Goal: Information Seeking & Learning: Learn about a topic

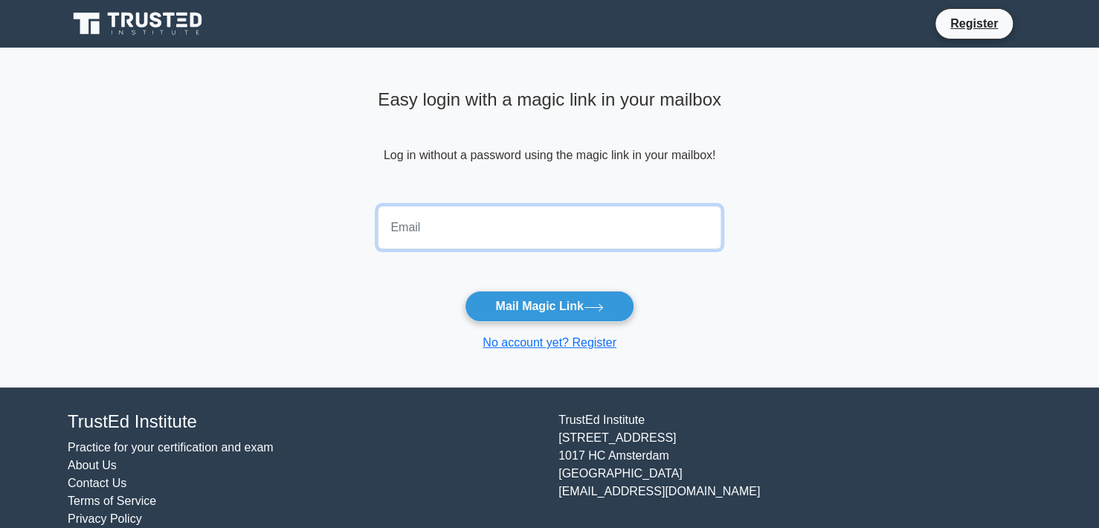
click at [516, 224] on input "email" at bounding box center [549, 227] width 343 height 43
type input "dreamzbailey@gmail.com"
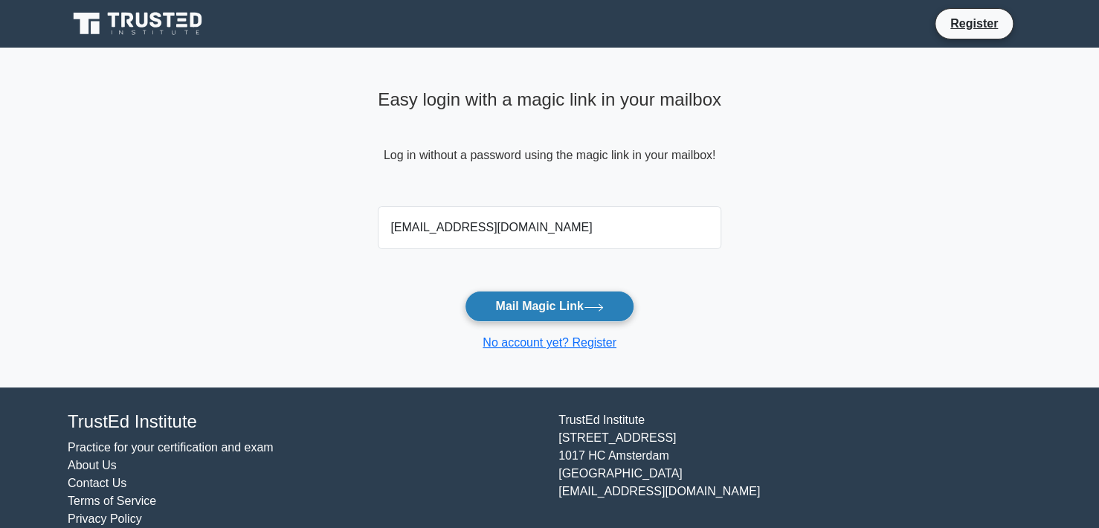
click at [517, 301] on button "Mail Magic Link" at bounding box center [549, 306] width 169 height 31
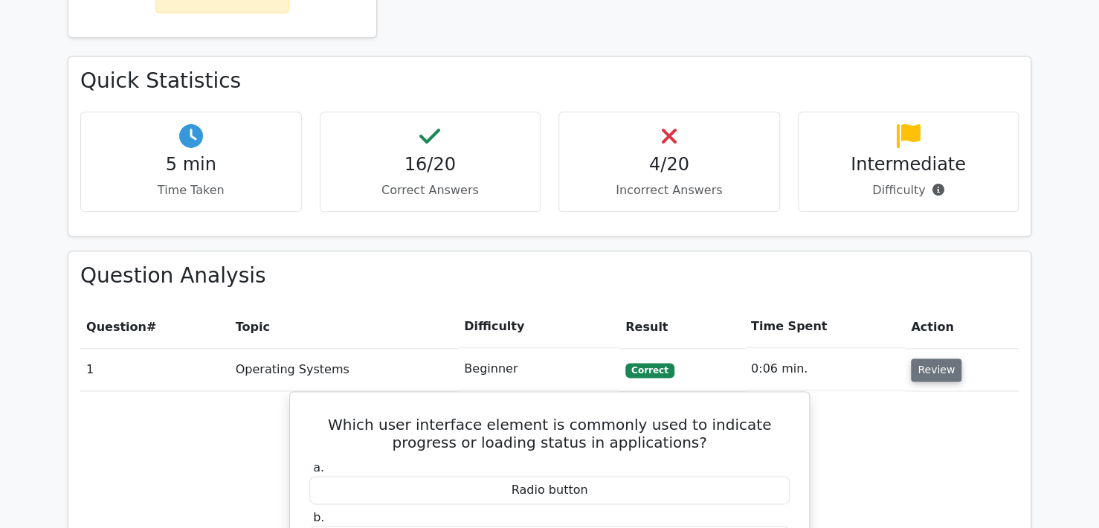
click at [944, 358] on button "Review" at bounding box center [936, 369] width 51 height 23
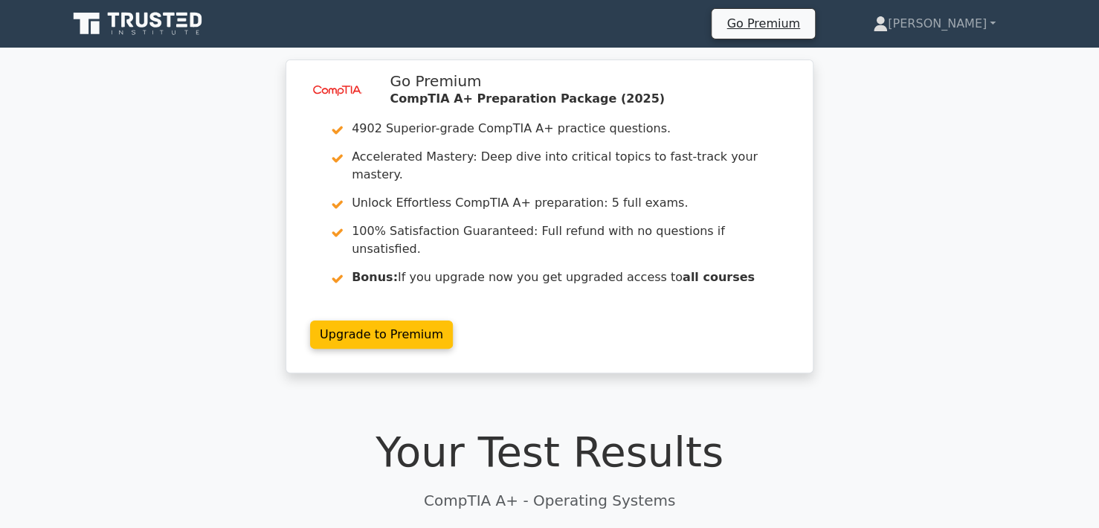
click at [143, 10] on icon at bounding box center [139, 24] width 143 height 28
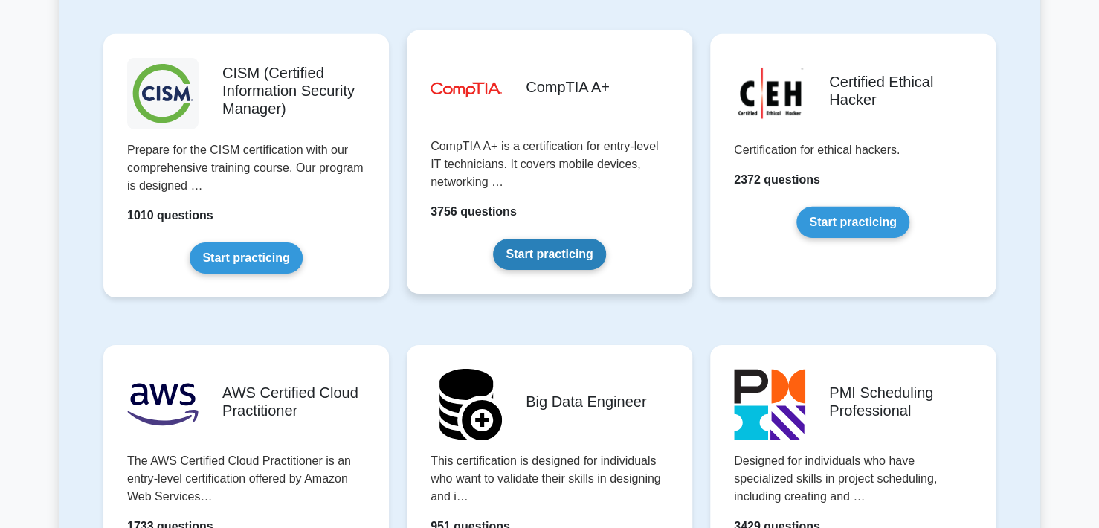
scroll to position [2156, 0]
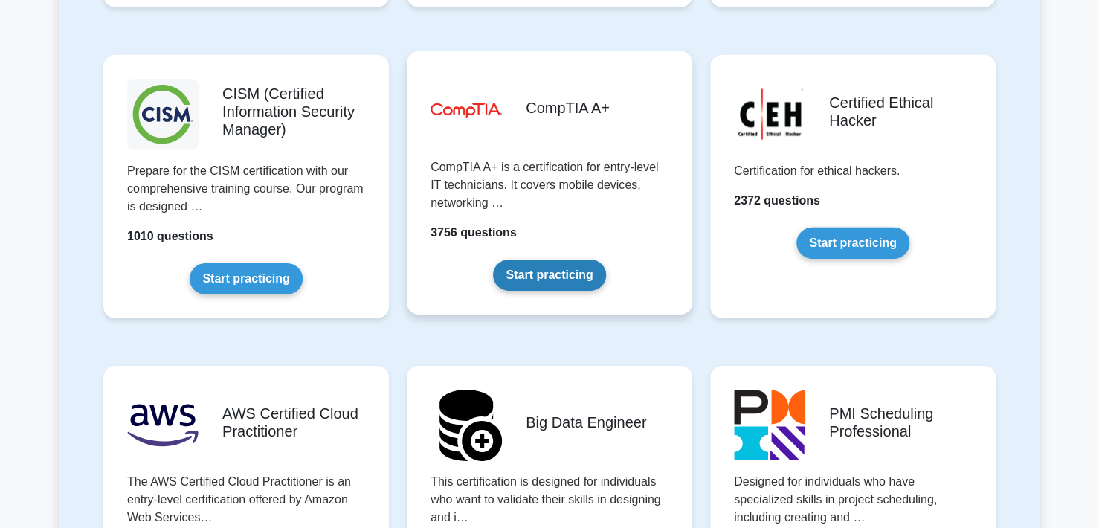
click at [537, 259] on link "Start practicing" at bounding box center [549, 274] width 112 height 31
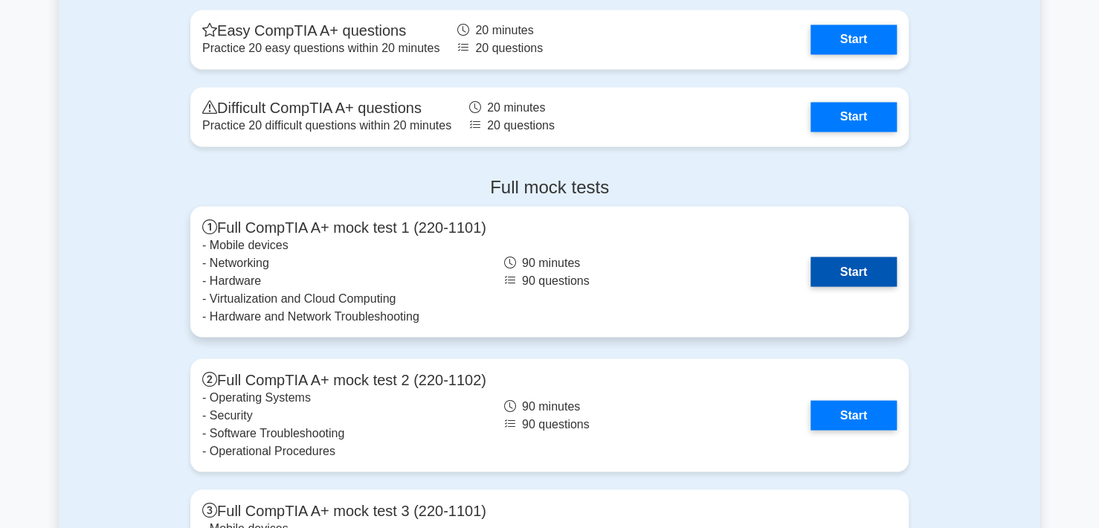
scroll to position [3940, 0]
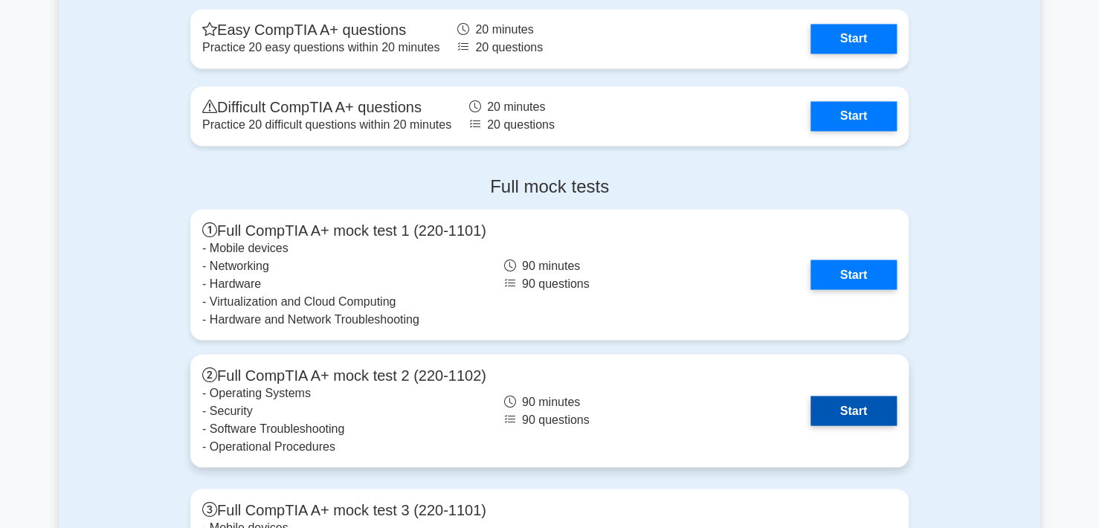
click at [810, 404] on link "Start" at bounding box center [853, 410] width 86 height 30
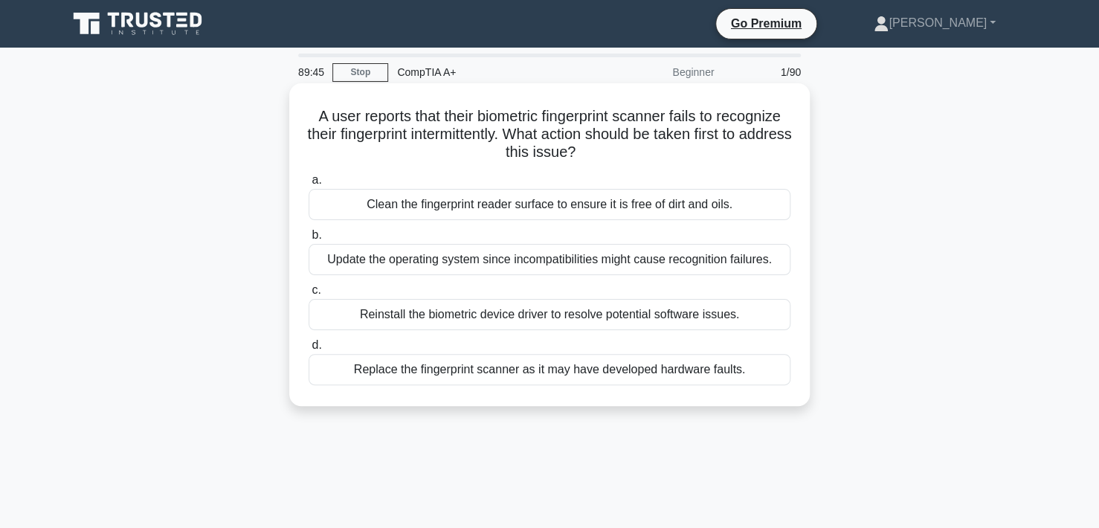
click at [659, 203] on div "Clean the fingerprint reader surface to ensure it is free of dirt and oils." at bounding box center [549, 204] width 482 height 31
click at [308, 185] on input "a. Clean the fingerprint reader surface to ensure it is free of dirt and oils." at bounding box center [308, 180] width 0 height 10
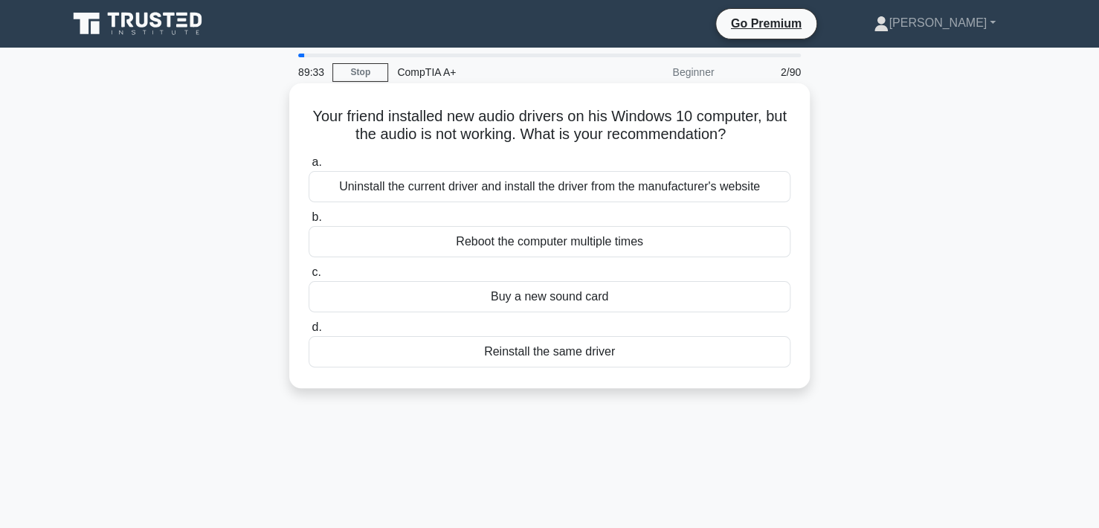
click at [614, 191] on div "Uninstall the current driver and install the driver from the manufacturer's web…" at bounding box center [549, 186] width 482 height 31
click at [308, 167] on input "a. Uninstall the current driver and install the driver from the manufacturer's …" at bounding box center [308, 163] width 0 height 10
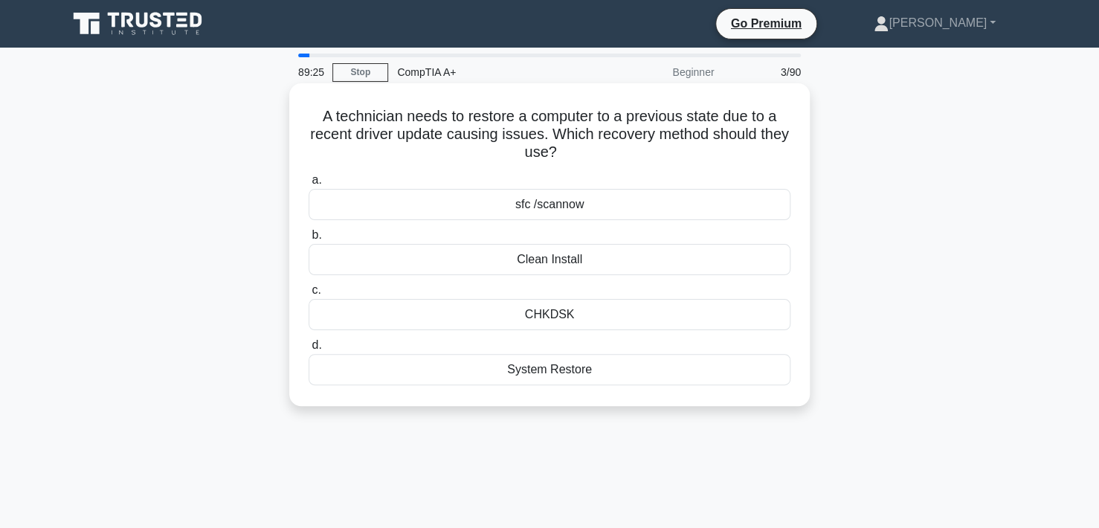
click at [534, 378] on div "System Restore" at bounding box center [549, 369] width 482 height 31
click at [308, 350] on input "d. System Restore" at bounding box center [308, 345] width 0 height 10
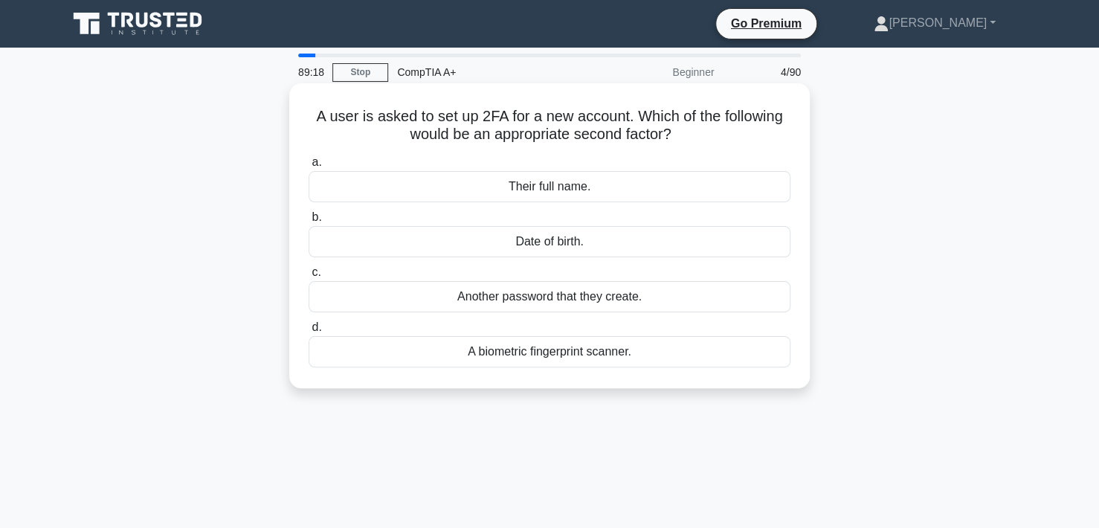
click at [566, 352] on div "A biometric fingerprint scanner." at bounding box center [549, 351] width 482 height 31
click at [308, 332] on input "d. A biometric fingerprint scanner." at bounding box center [308, 328] width 0 height 10
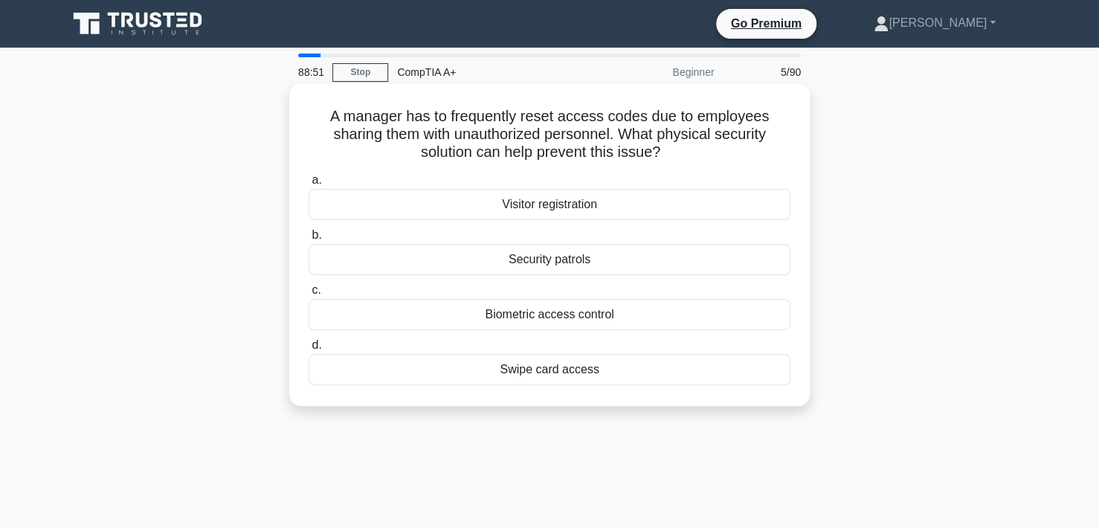
click at [571, 311] on div "Biometric access control" at bounding box center [549, 314] width 482 height 31
click at [308, 295] on input "c. Biometric access control" at bounding box center [308, 290] width 0 height 10
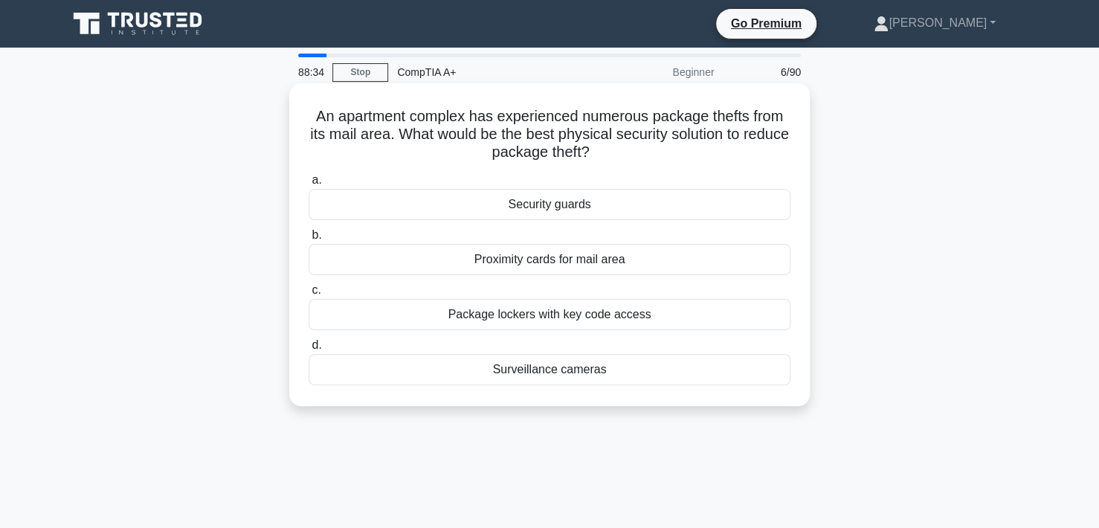
click at [589, 322] on div "Package lockers with key code access" at bounding box center [549, 314] width 482 height 31
click at [308, 295] on input "c. Package lockers with key code access" at bounding box center [308, 290] width 0 height 10
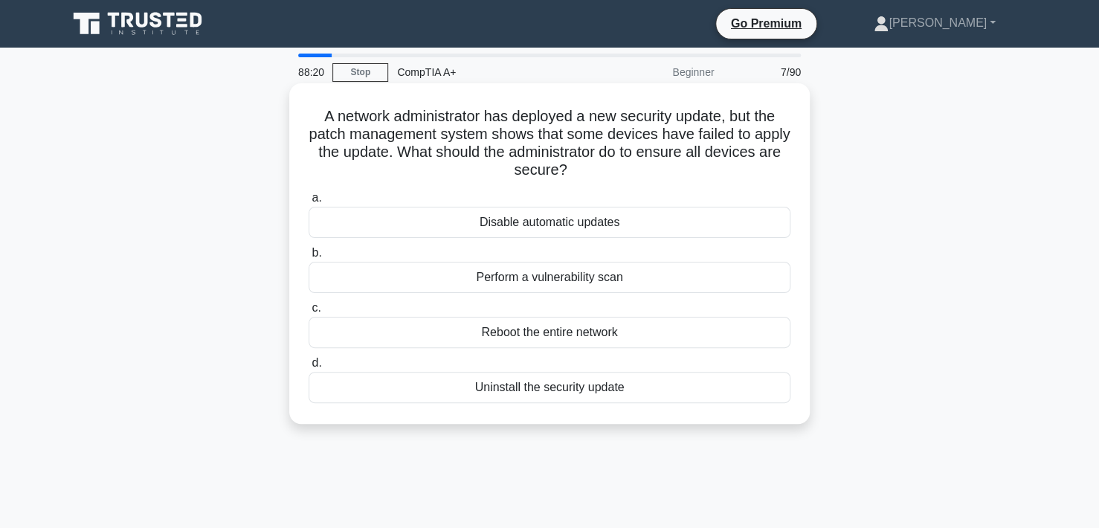
click at [602, 279] on div "Perform a vulnerability scan" at bounding box center [549, 277] width 482 height 31
click at [308, 258] on input "b. Perform a vulnerability scan" at bounding box center [308, 253] width 0 height 10
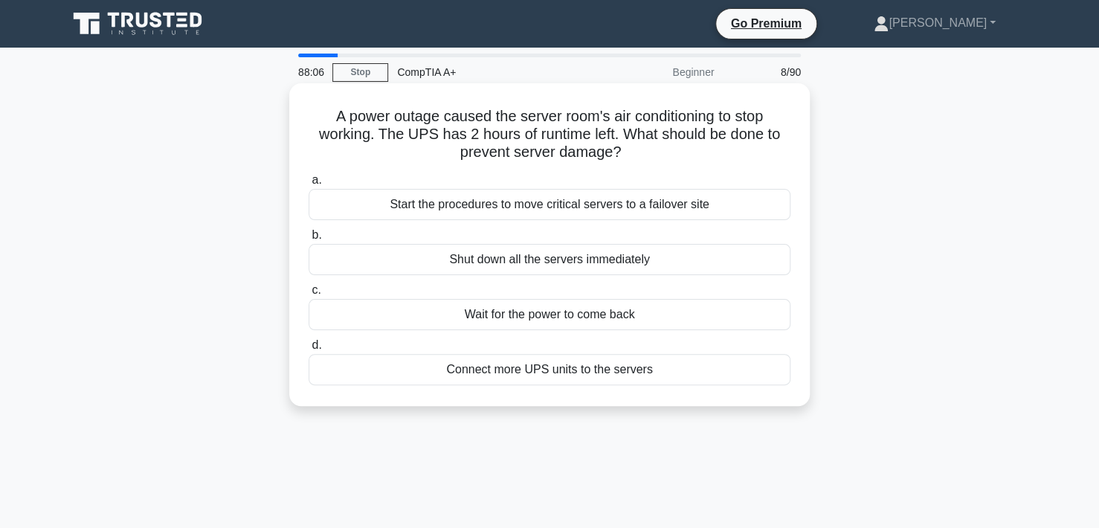
click at [712, 209] on div "Start the procedures to move critical servers to a failover site" at bounding box center [549, 204] width 482 height 31
click at [308, 185] on input "a. Start the procedures to move critical servers to a failover site" at bounding box center [308, 180] width 0 height 10
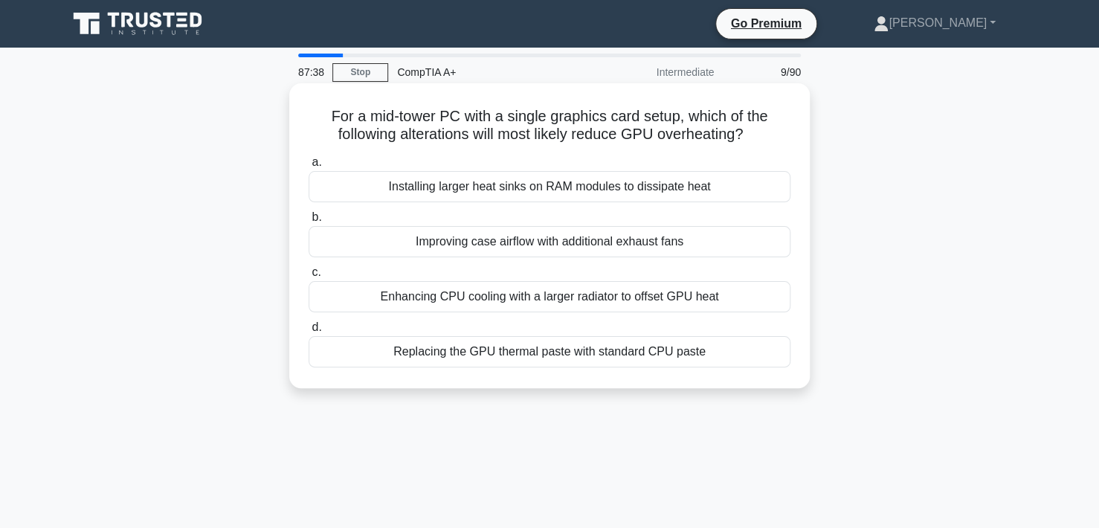
click at [595, 246] on div "Improving case airflow with additional exhaust fans" at bounding box center [549, 241] width 482 height 31
click at [308, 222] on input "b. Improving case airflow with additional exhaust fans" at bounding box center [308, 218] width 0 height 10
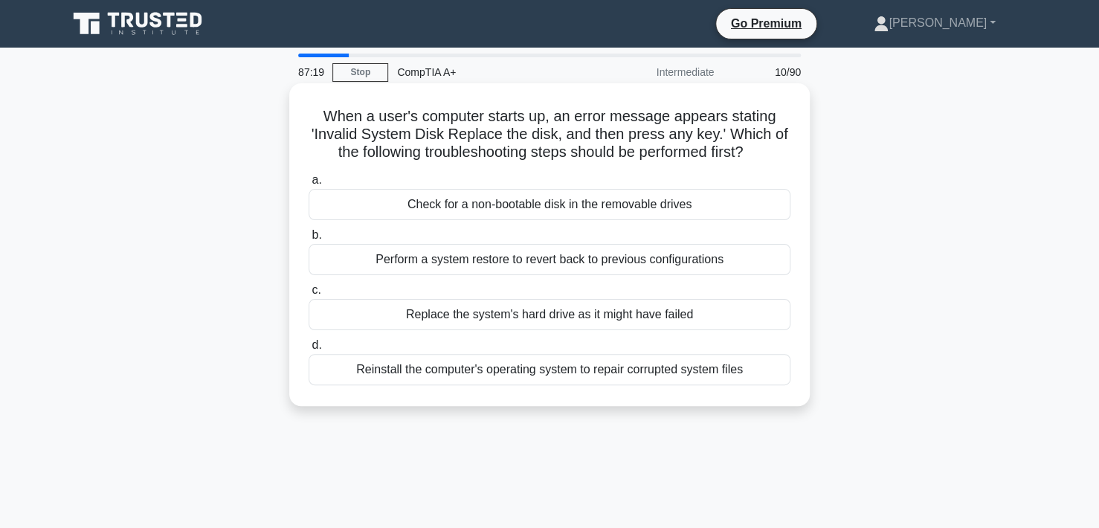
click at [589, 209] on div "Check for a non-bootable disk in the removable drives" at bounding box center [549, 204] width 482 height 31
click at [308, 185] on input "a. Check for a non-bootable disk in the removable drives" at bounding box center [308, 180] width 0 height 10
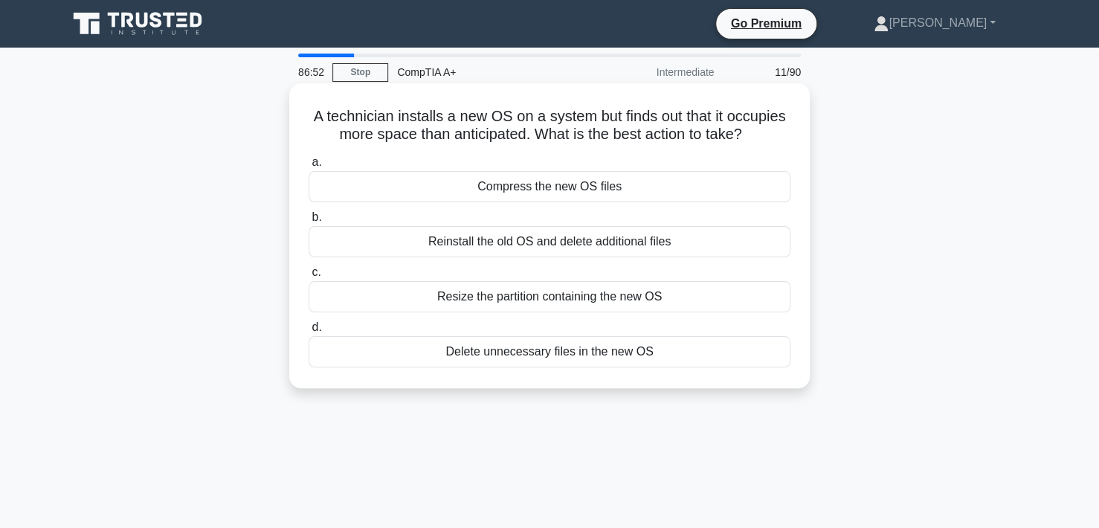
click at [601, 187] on div "Compress the new OS files" at bounding box center [549, 186] width 482 height 31
click at [308, 167] on input "a. Compress the new OS files" at bounding box center [308, 163] width 0 height 10
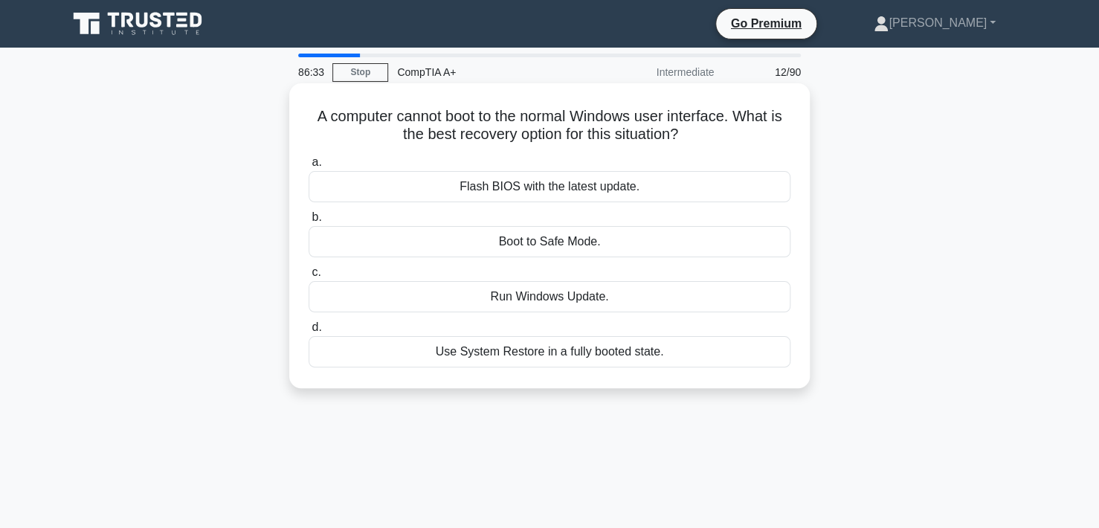
click at [535, 242] on div "Boot to Safe Mode." at bounding box center [549, 241] width 482 height 31
click at [308, 222] on input "b. Boot to Safe Mode." at bounding box center [308, 218] width 0 height 10
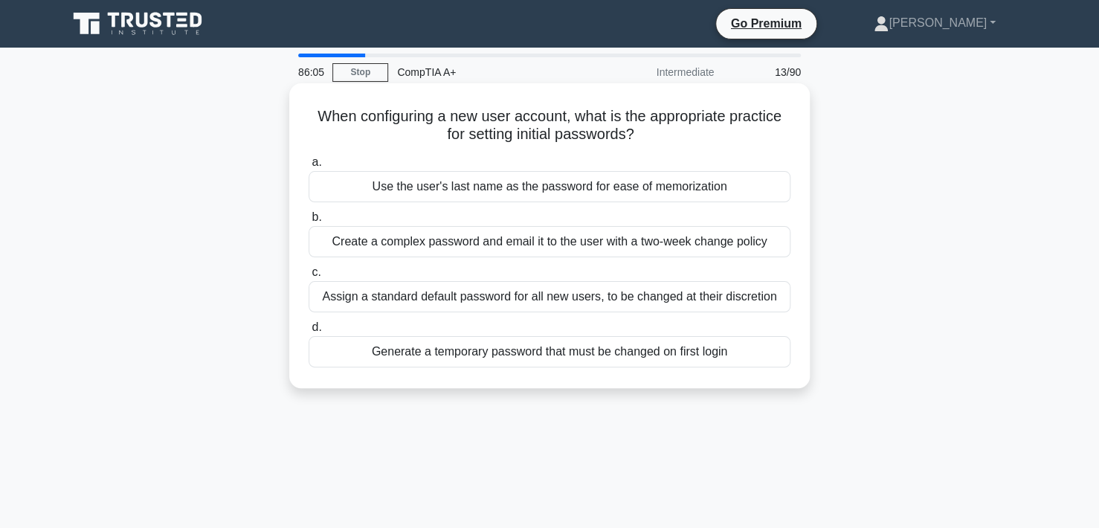
click at [524, 353] on div "Generate a temporary password that must be changed on first login" at bounding box center [549, 351] width 482 height 31
click at [308, 332] on input "d. Generate a temporary password that must be changed on first login" at bounding box center [308, 328] width 0 height 10
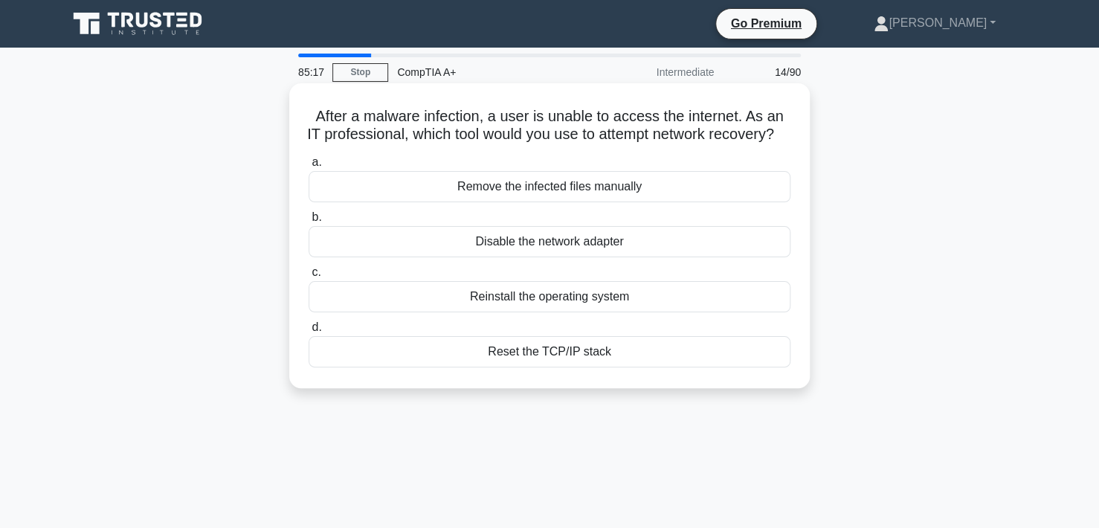
click at [577, 312] on div "Reinstall the operating system" at bounding box center [549, 296] width 482 height 31
click at [308, 277] on input "c. Reinstall the operating system" at bounding box center [308, 273] width 0 height 10
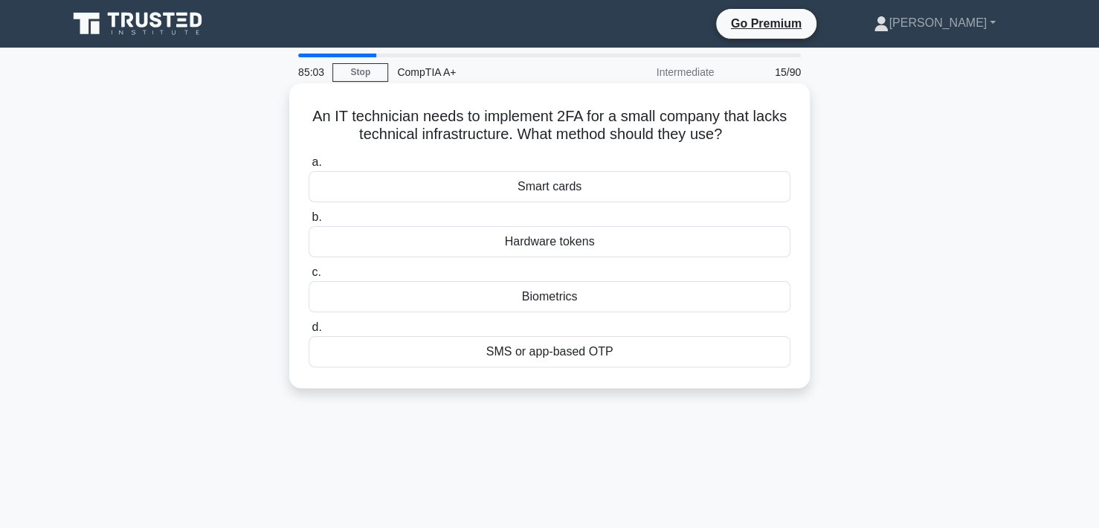
click at [553, 354] on div "SMS or app-based OTP" at bounding box center [549, 351] width 482 height 31
click at [308, 332] on input "d. SMS or app-based OTP" at bounding box center [308, 328] width 0 height 10
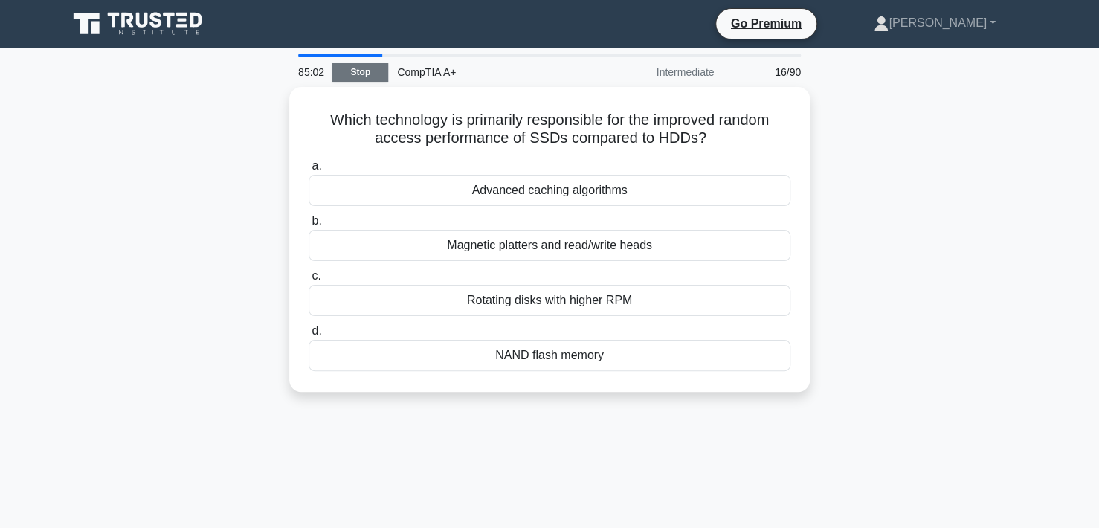
click at [358, 74] on link "Stop" at bounding box center [360, 72] width 56 height 19
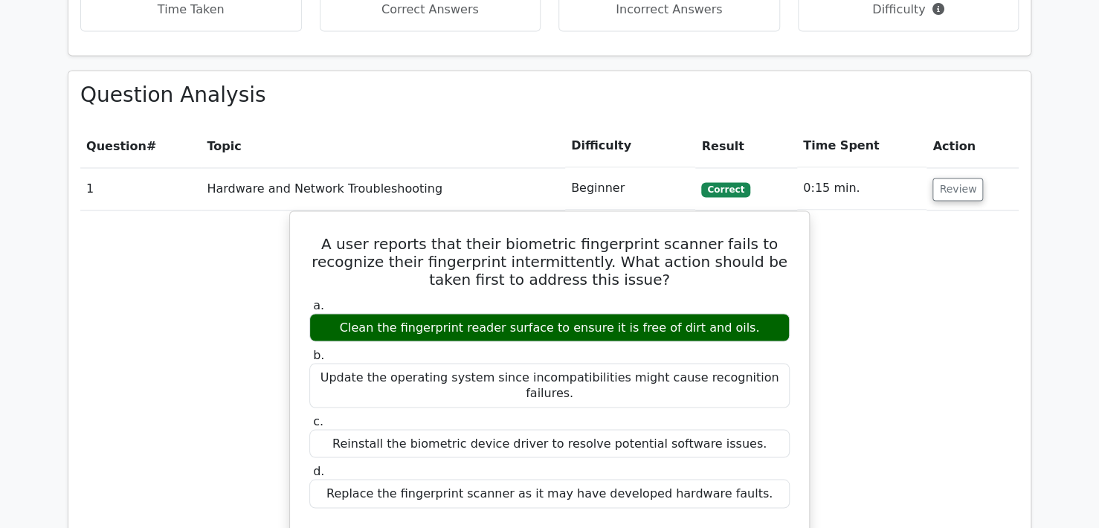
scroll to position [1115, 0]
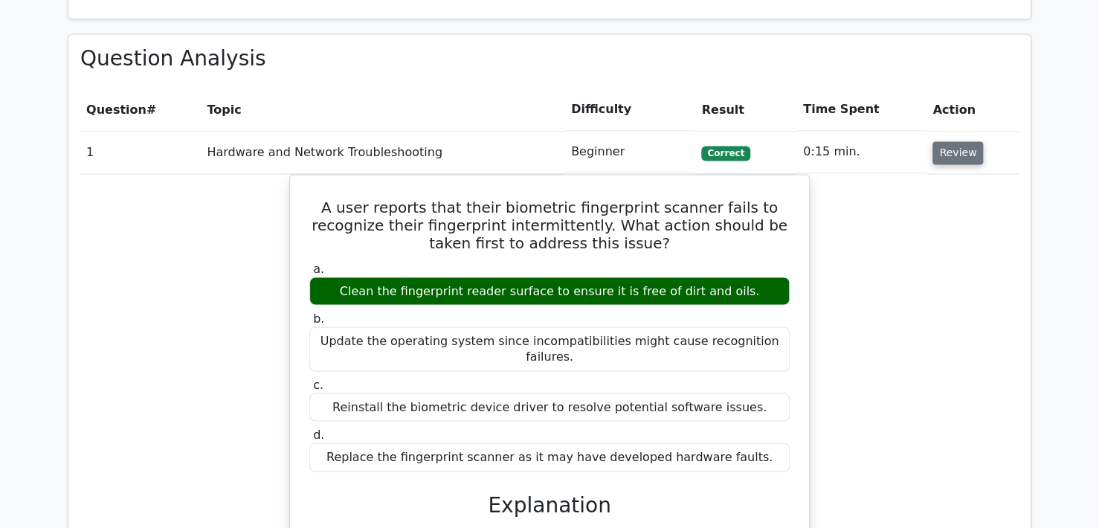
click at [951, 141] on button "Review" at bounding box center [957, 152] width 51 height 23
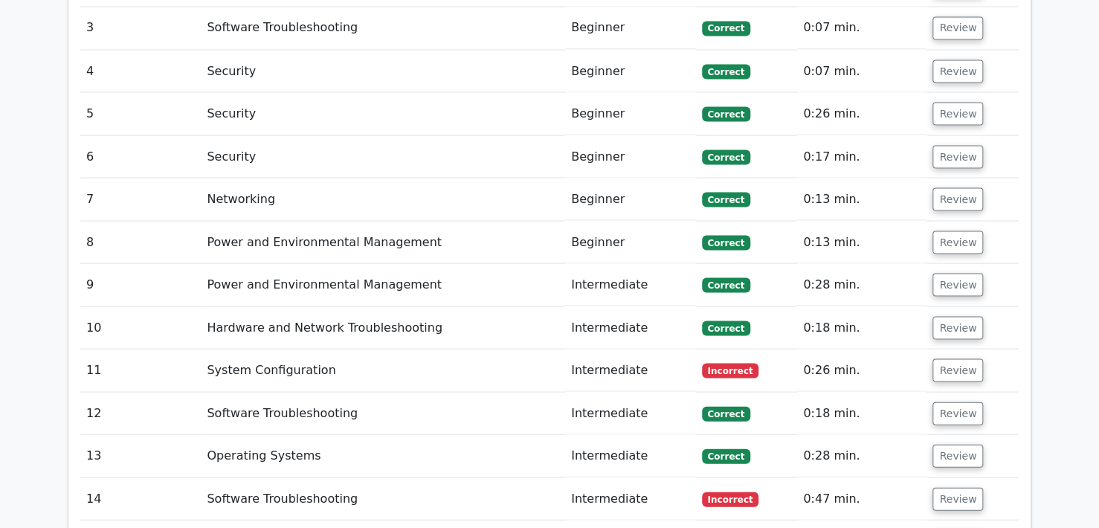
scroll to position [1412, 0]
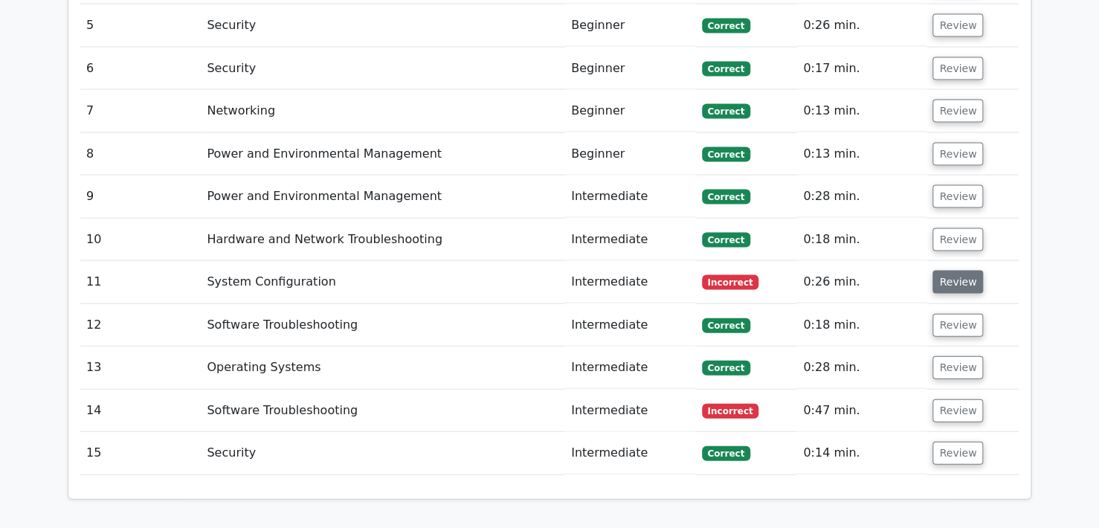
click at [939, 271] on button "Review" at bounding box center [957, 282] width 51 height 23
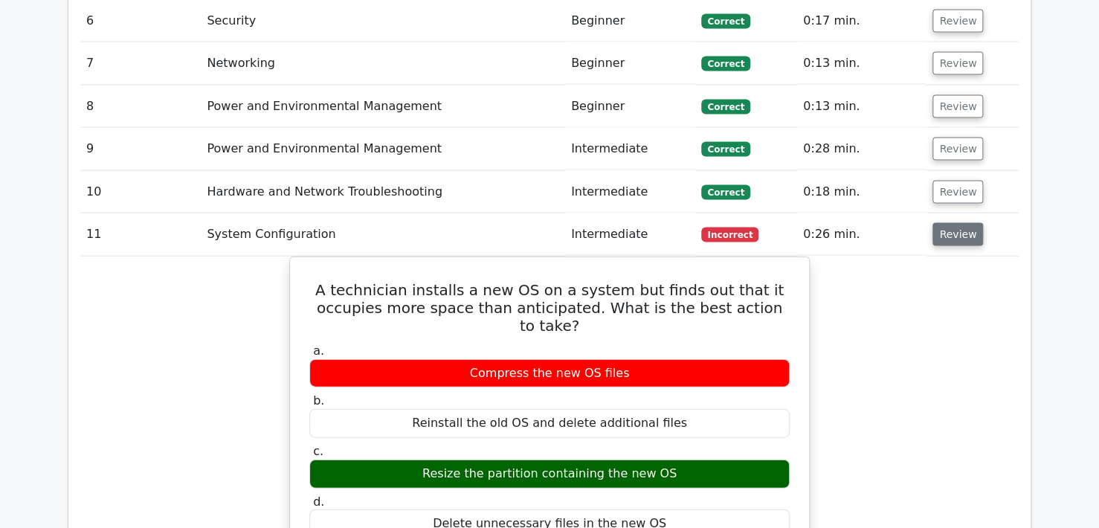
scroll to position [1487, 0]
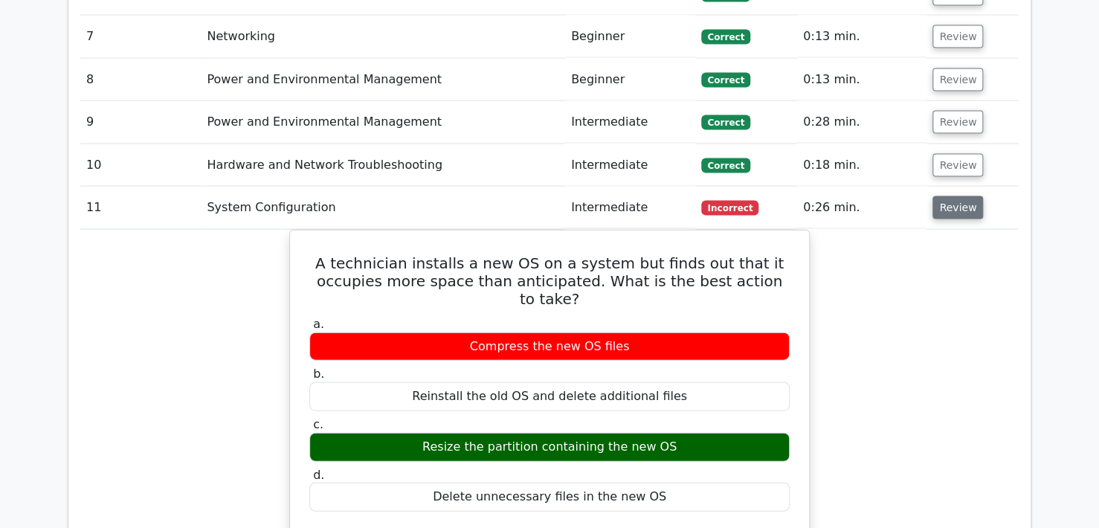
click at [948, 196] on button "Review" at bounding box center [957, 207] width 51 height 23
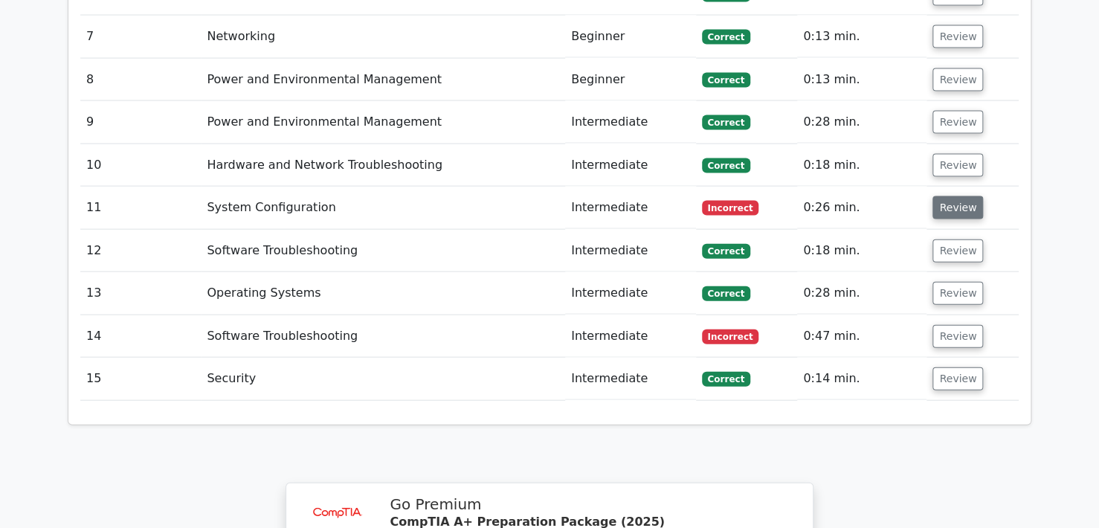
click at [948, 196] on button "Review" at bounding box center [957, 207] width 51 height 23
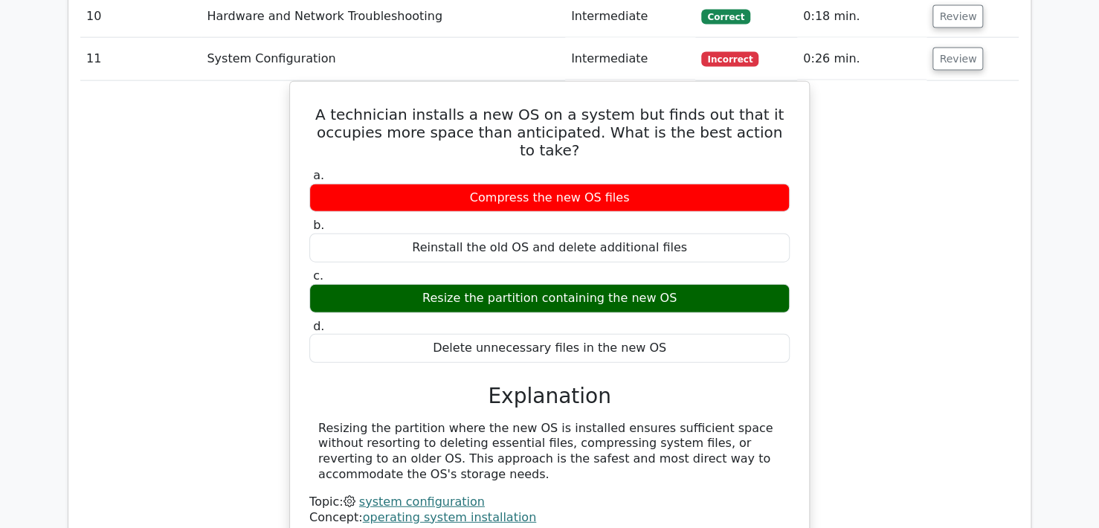
scroll to position [1561, 0]
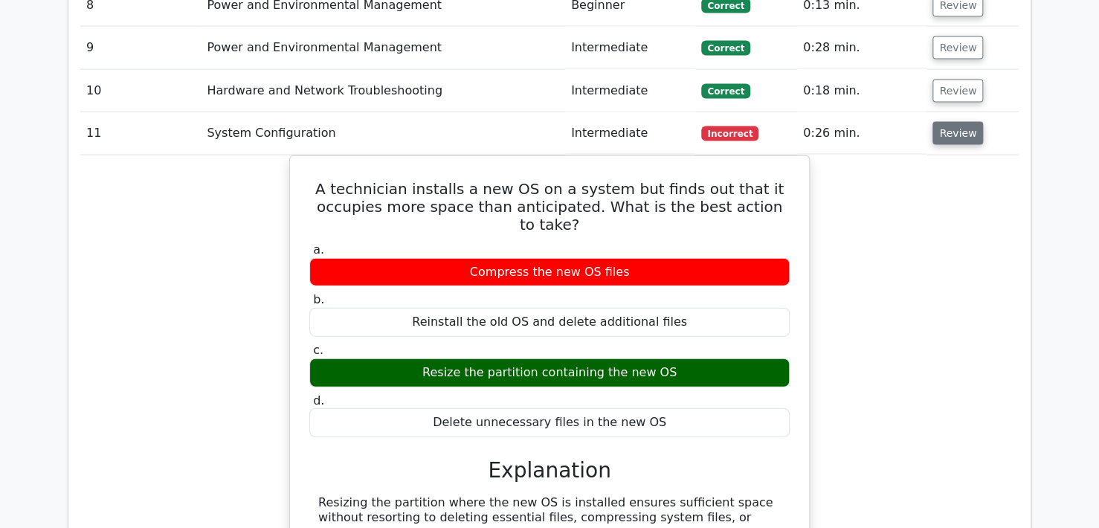
click at [945, 122] on button "Review" at bounding box center [957, 133] width 51 height 23
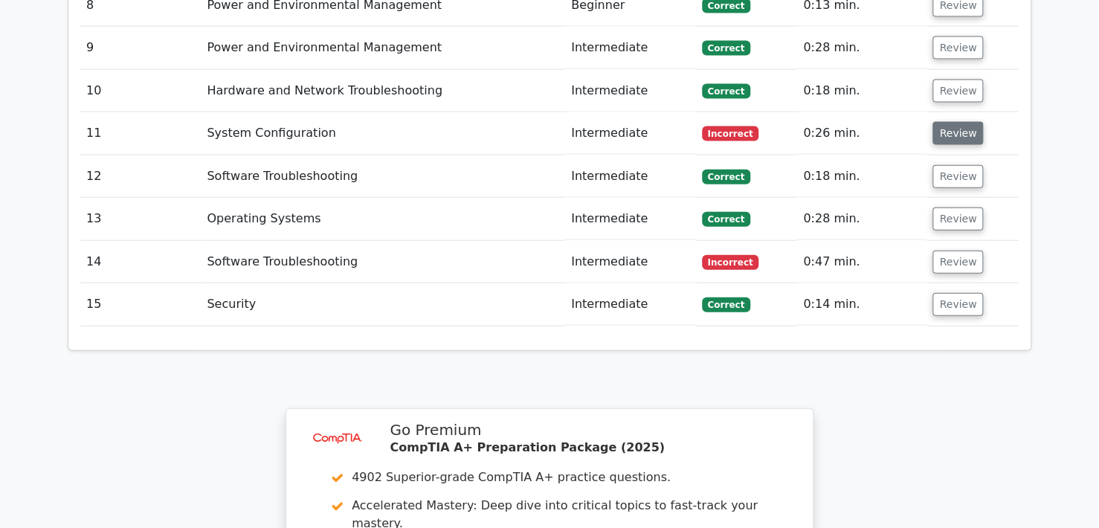
click at [945, 122] on button "Review" at bounding box center [957, 133] width 51 height 23
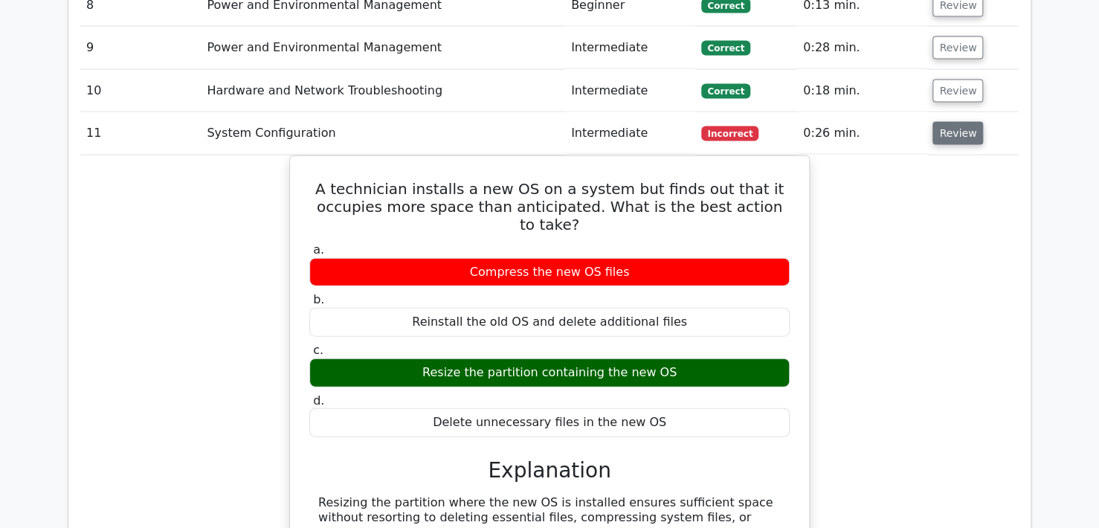
click at [945, 122] on button "Review" at bounding box center [957, 133] width 51 height 23
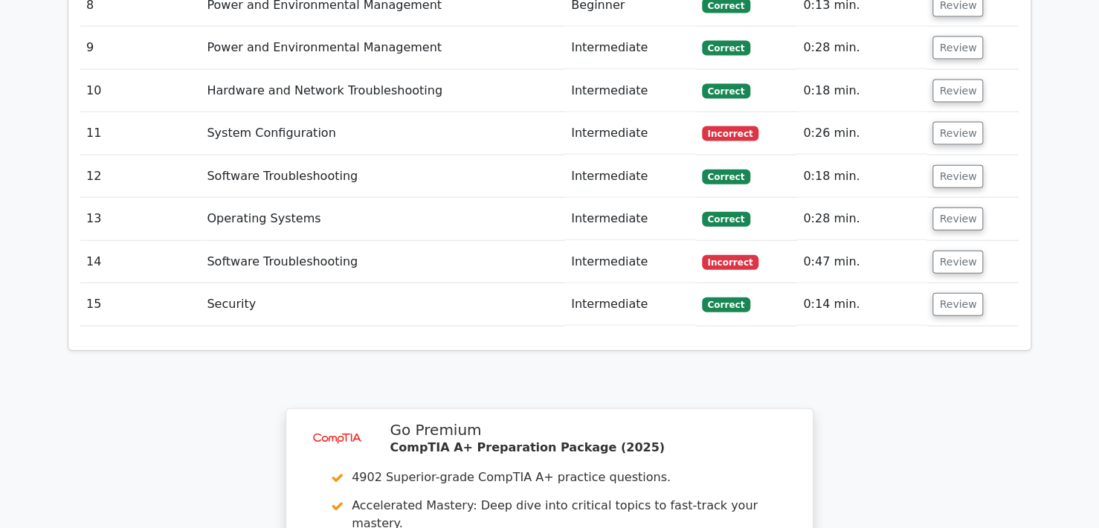
click at [951, 241] on td "Review" at bounding box center [972, 262] width 92 height 42
click at [952, 250] on button "Review" at bounding box center [957, 261] width 51 height 23
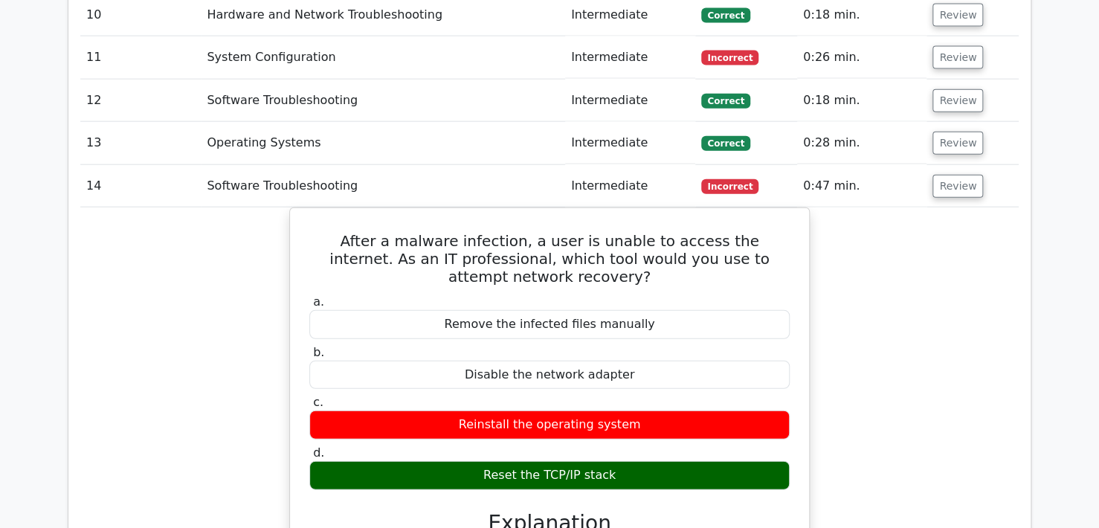
scroll to position [1635, 0]
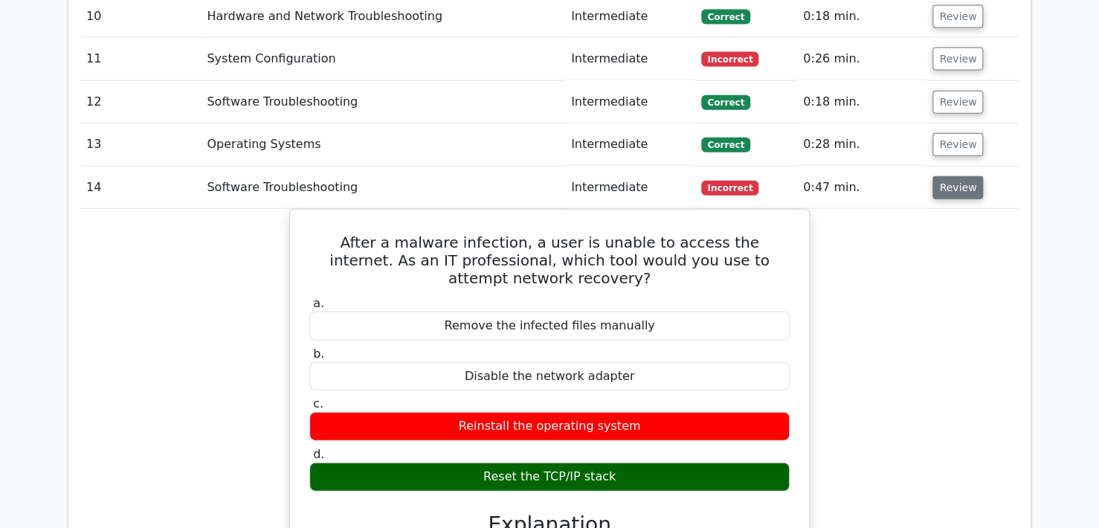
click at [940, 176] on button "Review" at bounding box center [957, 187] width 51 height 23
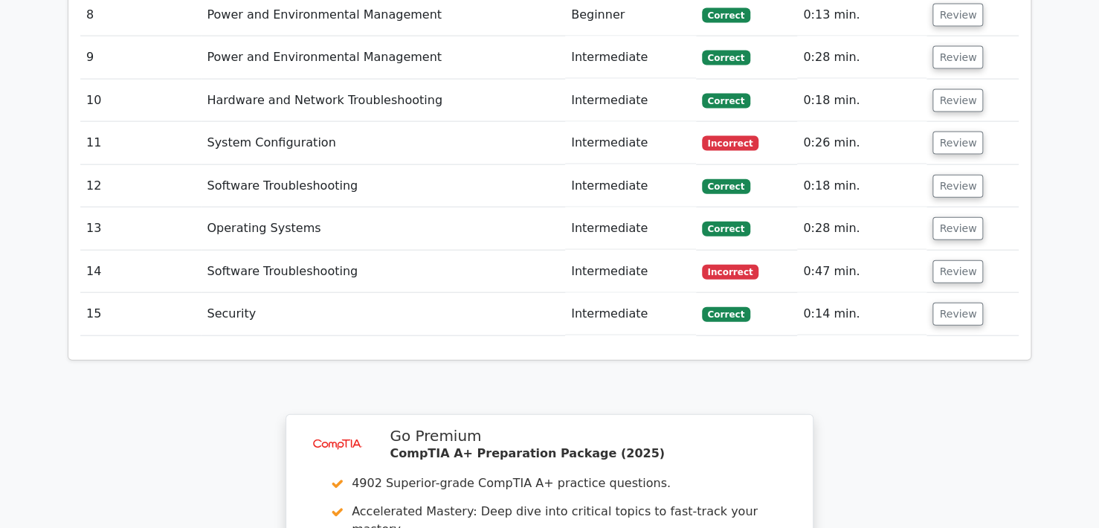
scroll to position [1561, 0]
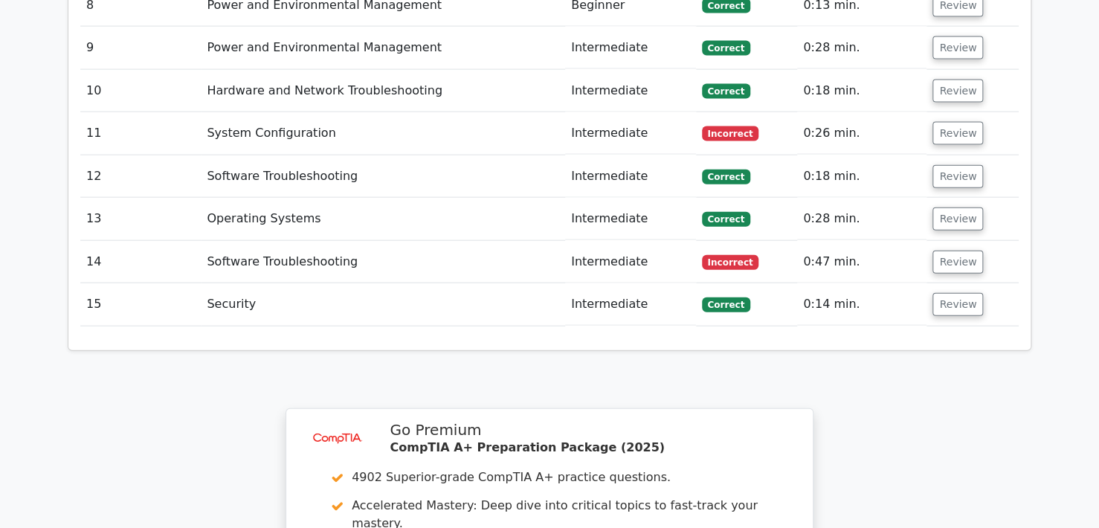
drag, startPoint x: 77, startPoint y: 94, endPoint x: 872, endPoint y: 288, distance: 818.7
copy div "Question Analysis"
click at [510, 198] on td "Operating Systems" at bounding box center [383, 219] width 364 height 42
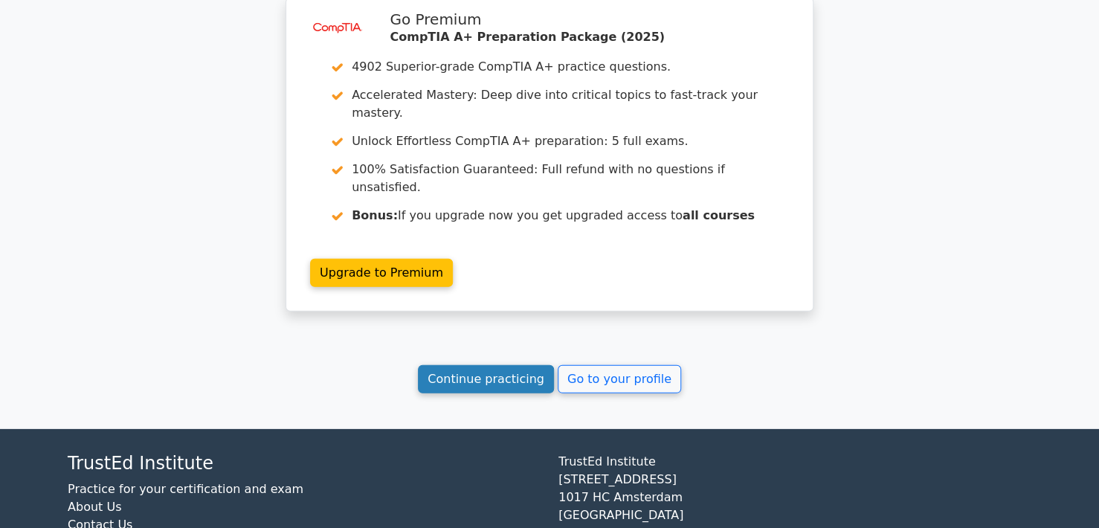
click at [507, 365] on link "Continue practicing" at bounding box center [486, 379] width 136 height 28
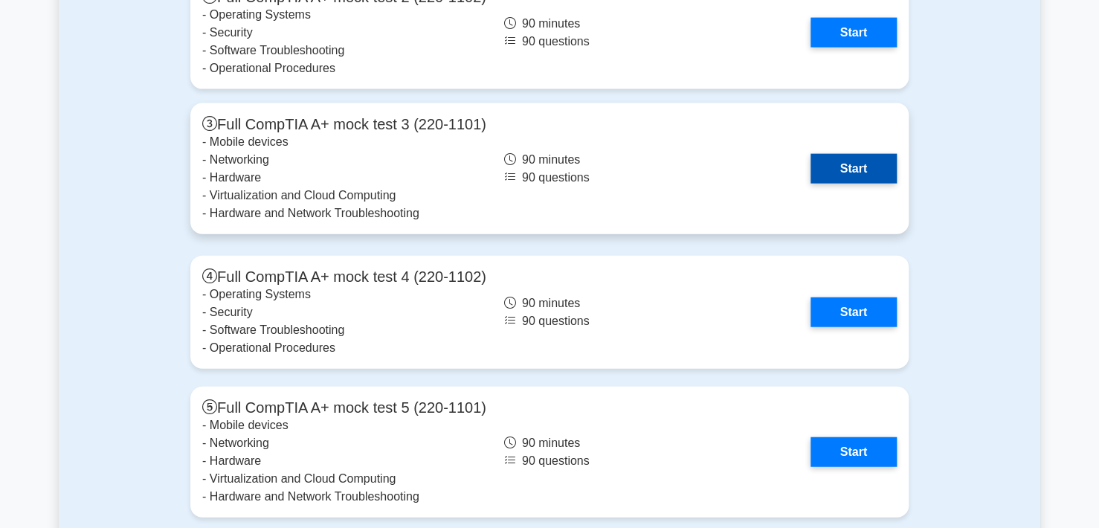
scroll to position [4386, 0]
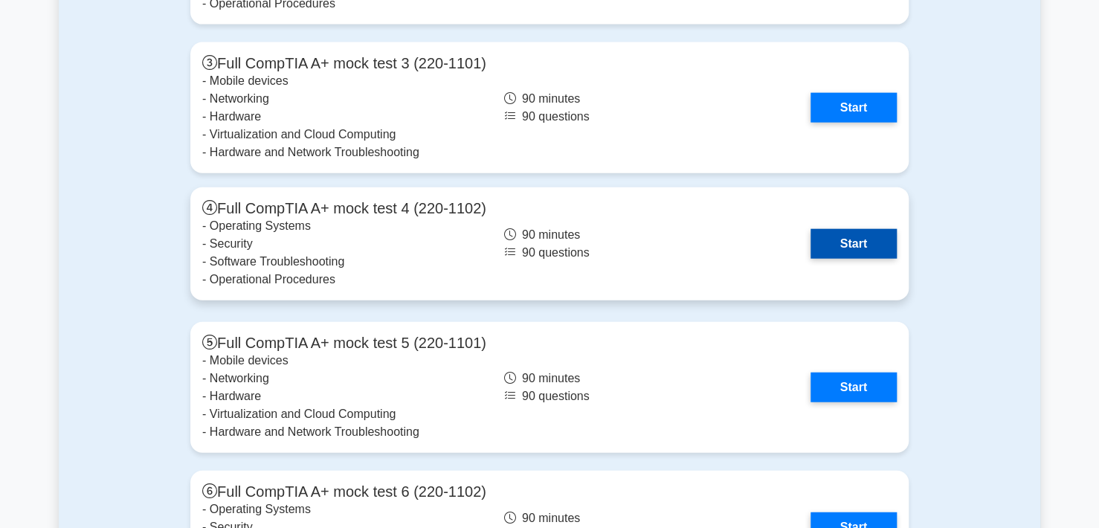
click at [841, 242] on link "Start" at bounding box center [853, 244] width 86 height 30
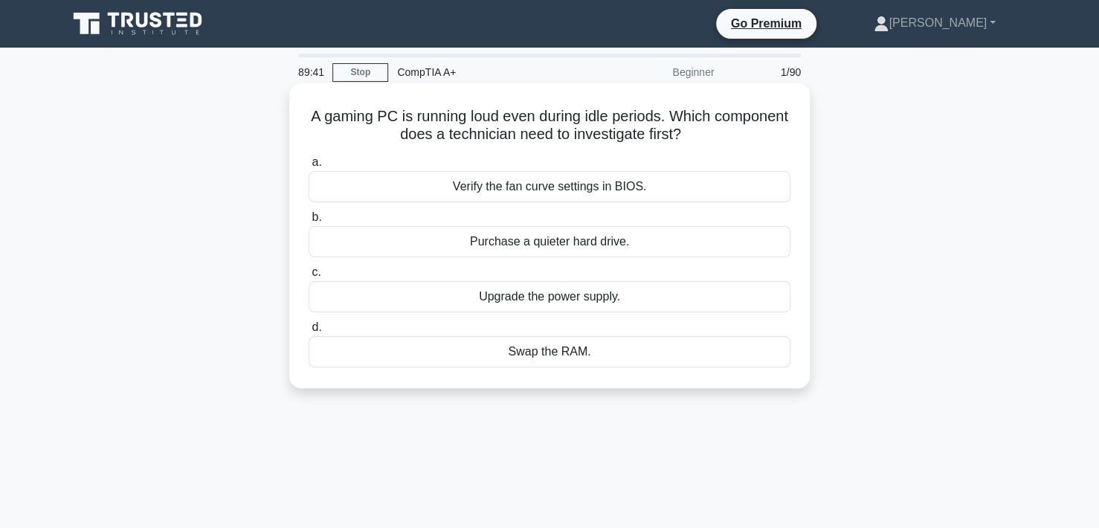
click at [539, 185] on div "Verify the fan curve settings in BIOS." at bounding box center [549, 186] width 482 height 31
click at [308, 167] on input "a. Verify the fan curve settings in BIOS." at bounding box center [308, 163] width 0 height 10
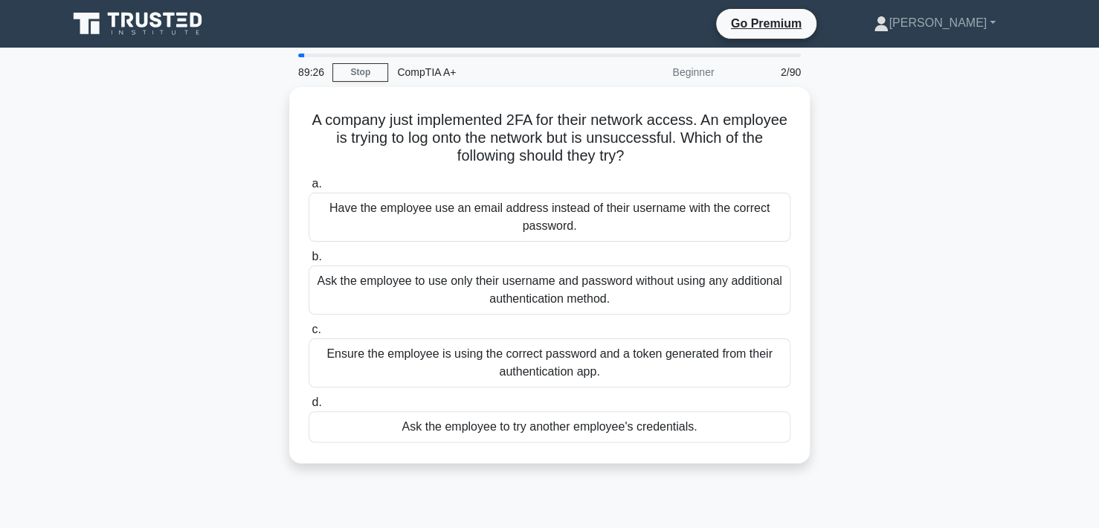
click at [224, 171] on div "A company just implemented 2FA for their network access. An employee is trying …" at bounding box center [549, 284] width 981 height 394
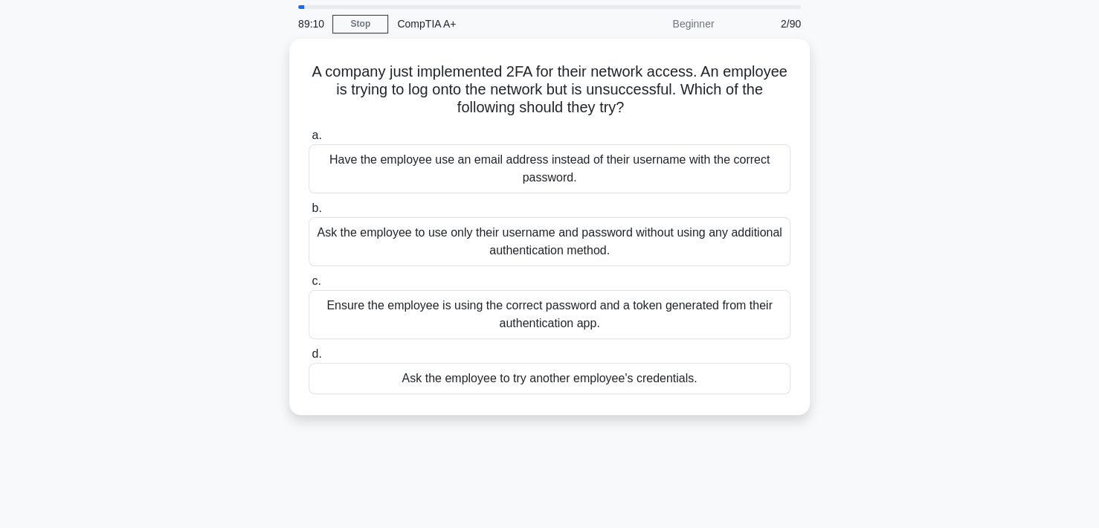
scroll to position [74, 0]
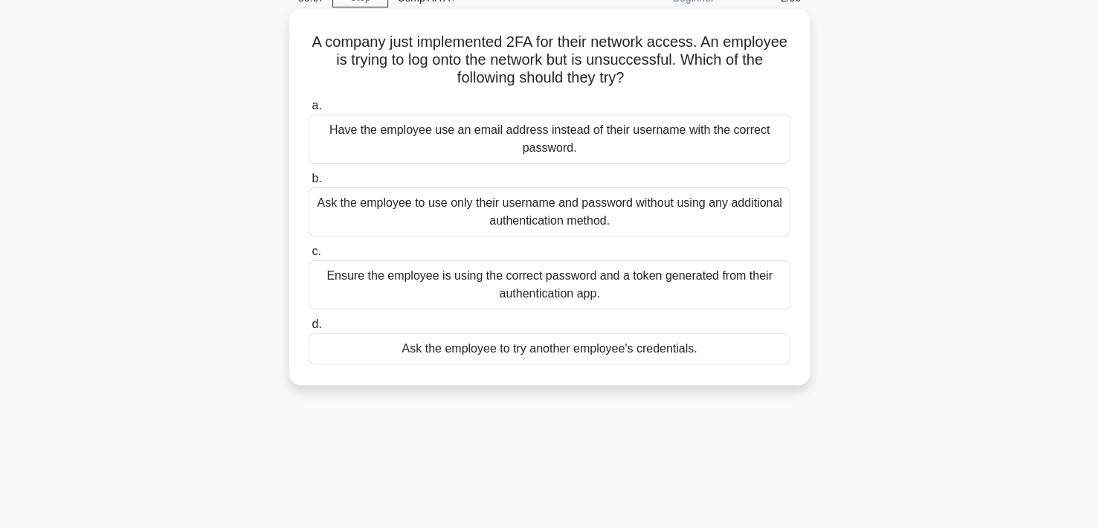
click at [443, 281] on div "Ensure the employee is using the correct password and a token generated from th…" at bounding box center [549, 284] width 482 height 49
click at [308, 256] on input "c. Ensure the employee is using the correct password and a token generated from…" at bounding box center [308, 252] width 0 height 10
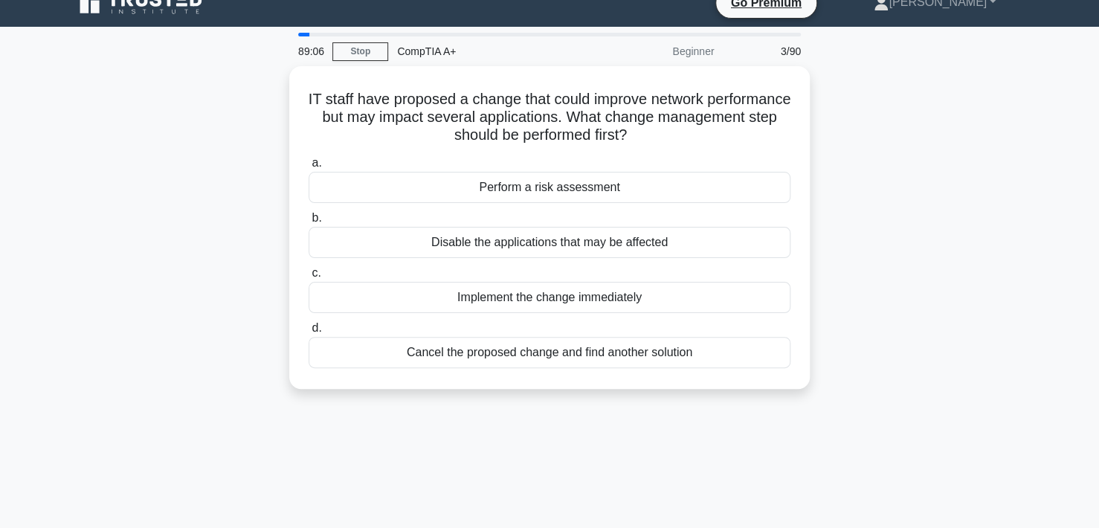
scroll to position [0, 0]
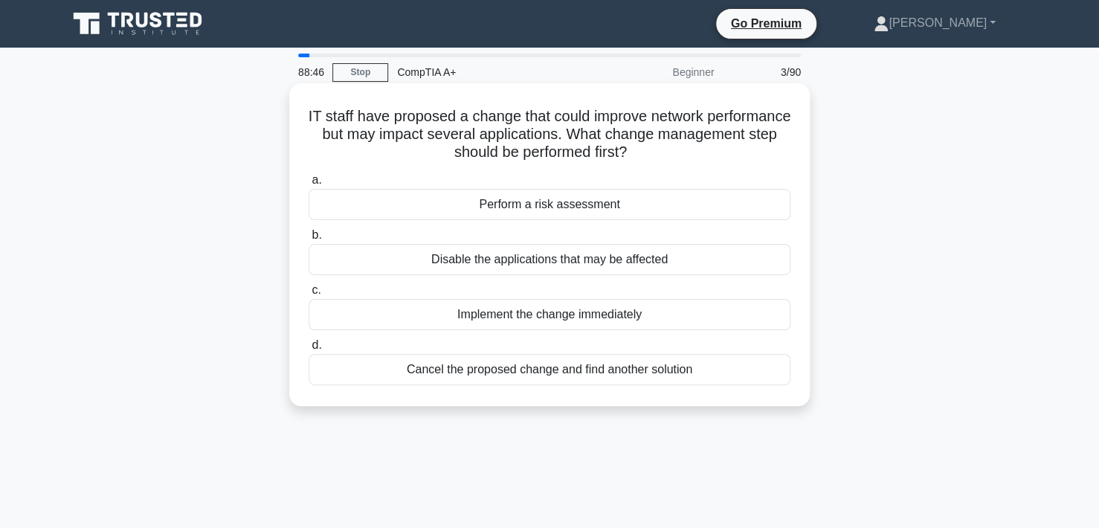
click at [537, 210] on div "Perform a risk assessment" at bounding box center [549, 204] width 482 height 31
click at [308, 185] on input "a. Perform a risk assessment" at bounding box center [308, 180] width 0 height 10
click at [519, 372] on div "Install surveillance cameras and motion-activated alarms" at bounding box center [549, 369] width 482 height 31
click at [308, 350] on input "d. Install surveillance cameras and motion-activated alarms" at bounding box center [308, 345] width 0 height 10
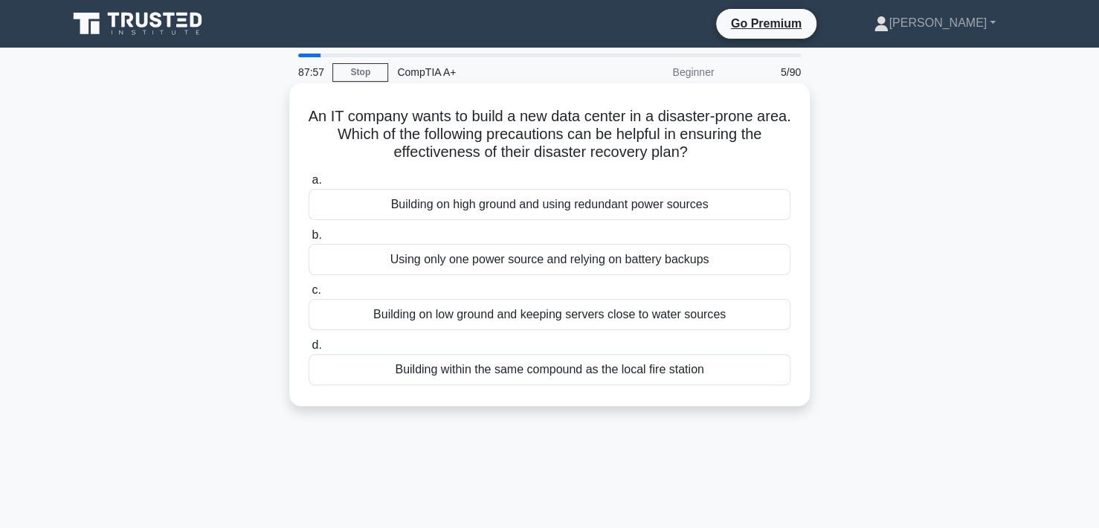
click at [402, 210] on div "Building on high ground and using redundant power sources" at bounding box center [549, 204] width 482 height 31
click at [308, 185] on input "a. Building on high ground and using redundant power sources" at bounding box center [308, 180] width 0 height 10
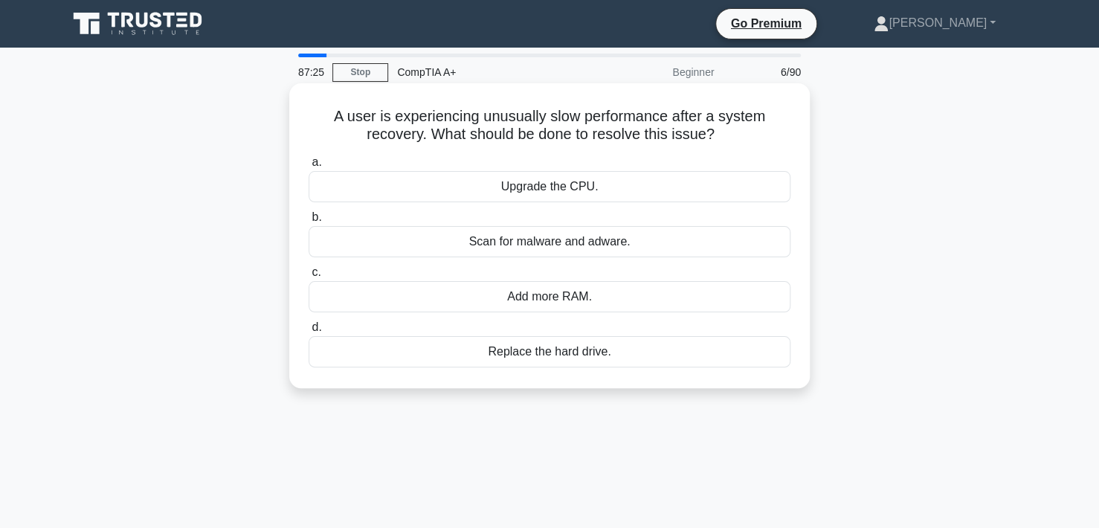
click at [520, 244] on div "Scan for malware and adware." at bounding box center [549, 241] width 482 height 31
click at [308, 222] on input "b. Scan for malware and adware." at bounding box center [308, 218] width 0 height 10
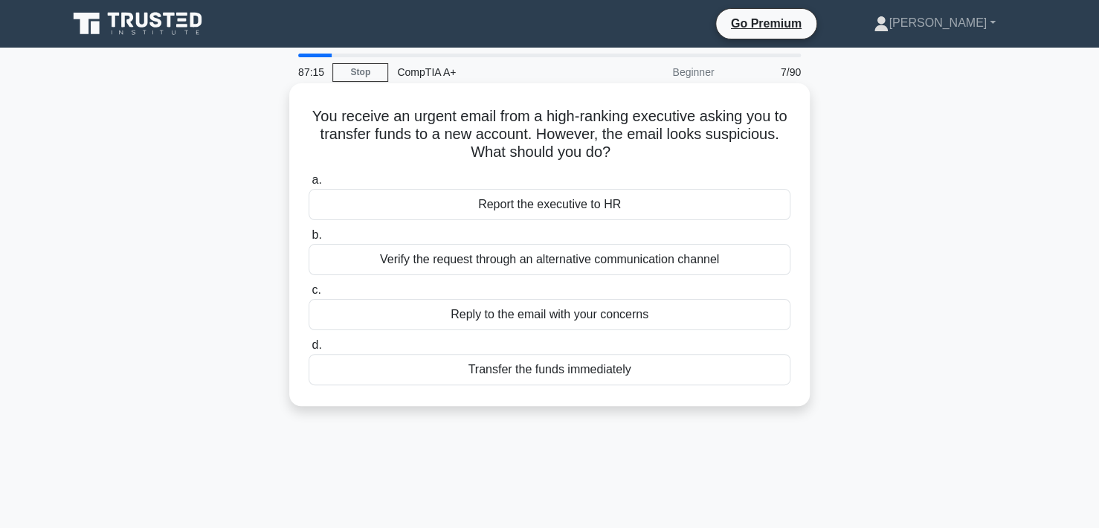
click at [443, 265] on div "Verify the request through an alternative communication channel" at bounding box center [549, 259] width 482 height 31
click at [308, 240] on input "b. Verify the request through an alternative communication channel" at bounding box center [308, 235] width 0 height 10
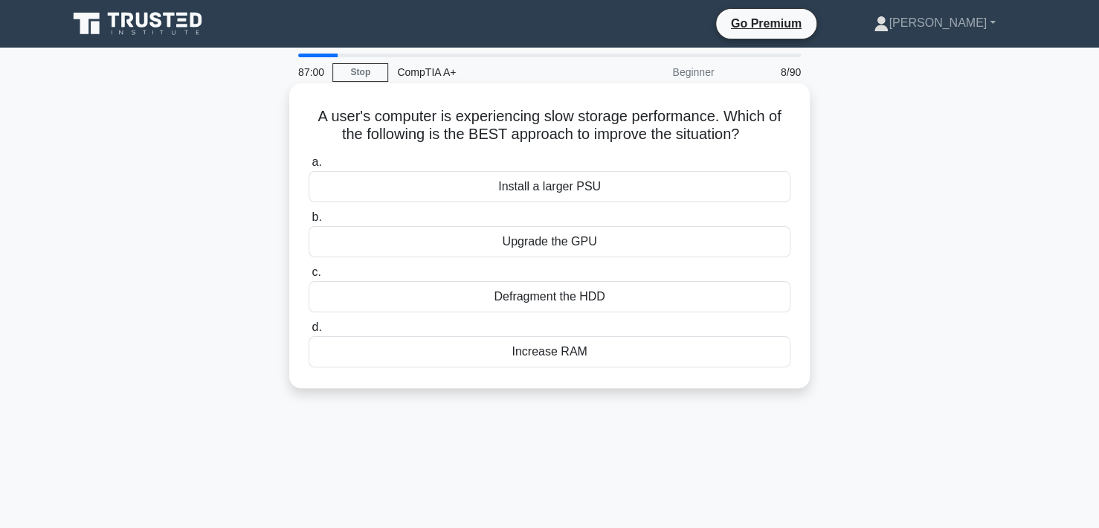
click at [575, 296] on div "Defragment the HDD" at bounding box center [549, 296] width 482 height 31
click at [308, 277] on input "c. Defragment the HDD" at bounding box center [308, 273] width 0 height 10
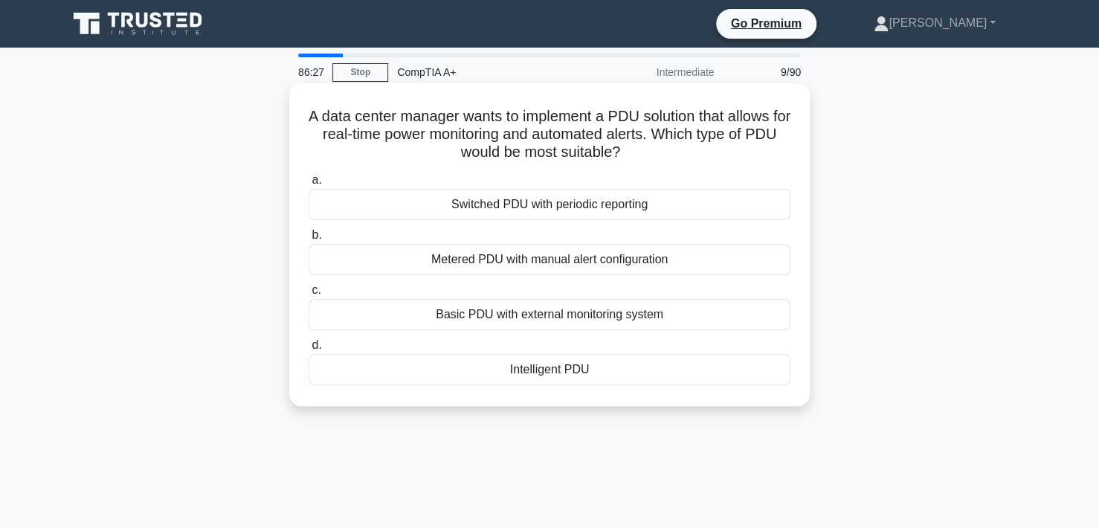
click at [546, 369] on div "Intelligent PDU" at bounding box center [549, 369] width 482 height 31
click at [308, 350] on input "d. Intelligent PDU" at bounding box center [308, 345] width 0 height 10
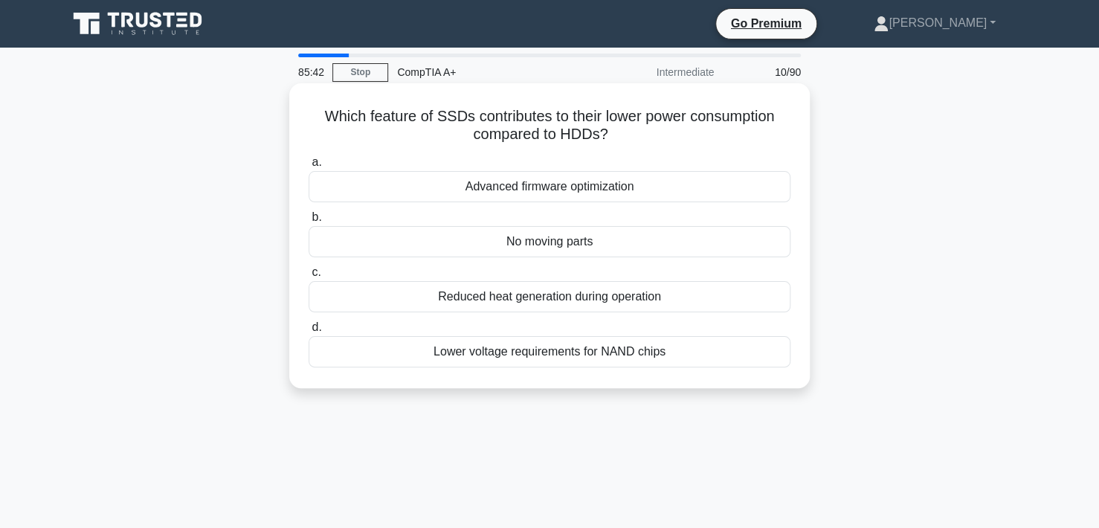
click at [562, 242] on div "No moving parts" at bounding box center [549, 241] width 482 height 31
click at [308, 222] on input "b. No moving parts" at bounding box center [308, 218] width 0 height 10
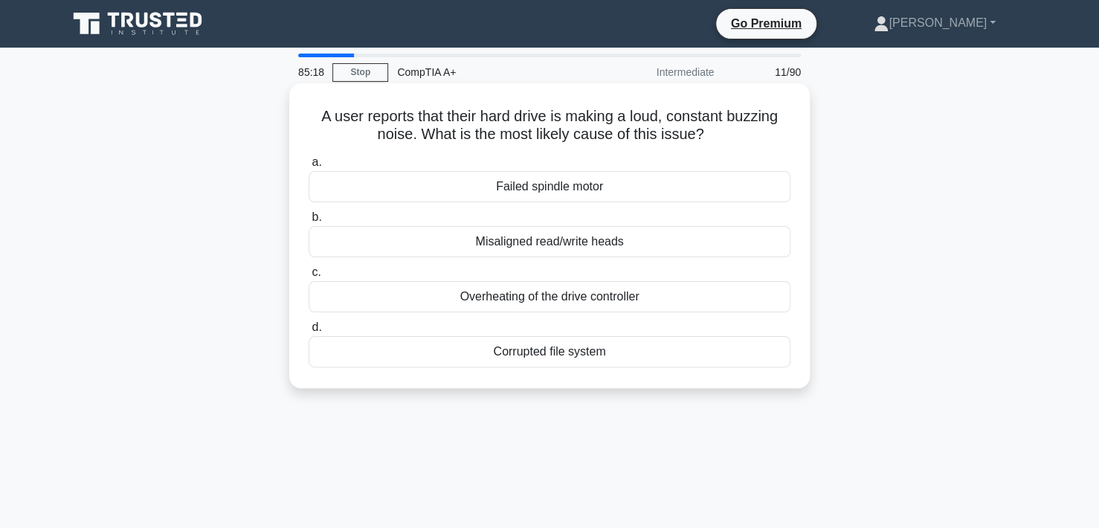
click at [545, 194] on div "Failed spindle motor" at bounding box center [549, 186] width 482 height 31
click at [308, 167] on input "a. Failed spindle motor" at bounding box center [308, 163] width 0 height 10
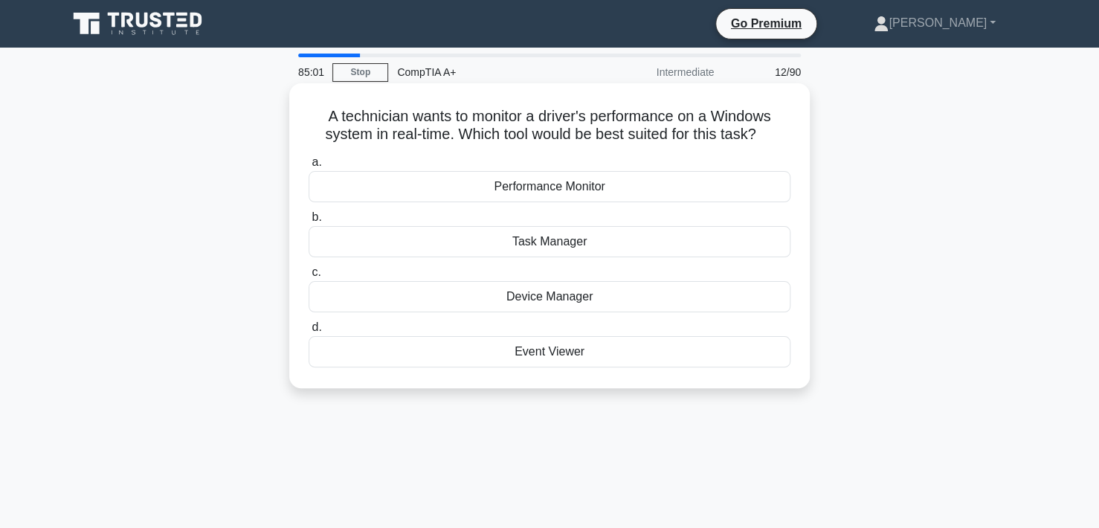
click at [550, 187] on div "Performance Monitor" at bounding box center [549, 186] width 482 height 31
click at [308, 167] on input "a. Performance Monitor" at bounding box center [308, 163] width 0 height 10
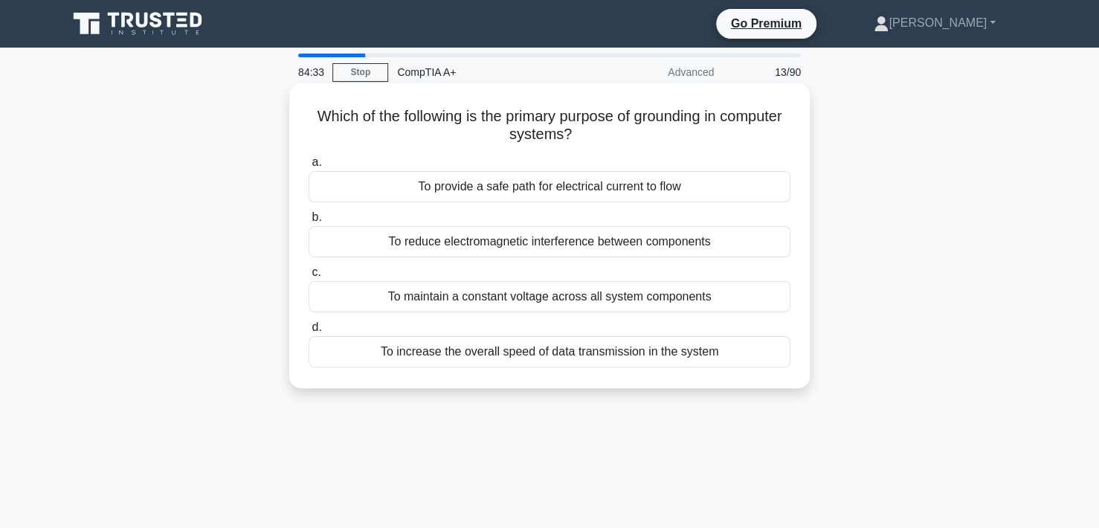
click at [604, 188] on div "To provide a safe path for electrical current to flow" at bounding box center [549, 186] width 482 height 31
click at [308, 167] on input "a. To provide a safe path for electrical current to flow" at bounding box center [308, 163] width 0 height 10
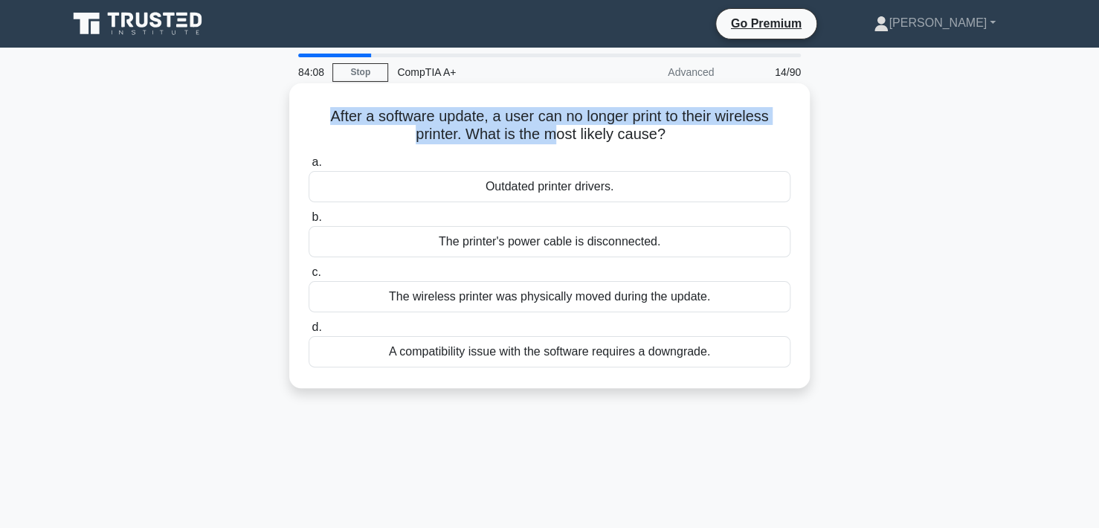
drag, startPoint x: 317, startPoint y: 120, endPoint x: 561, endPoint y: 126, distance: 243.9
click at [561, 126] on h5 "After a software update, a user can no longer print to their wireless printer. …" at bounding box center [549, 125] width 485 height 37
click at [636, 124] on h5 "After a software update, a user can no longer print to their wireless printer. …" at bounding box center [549, 125] width 485 height 37
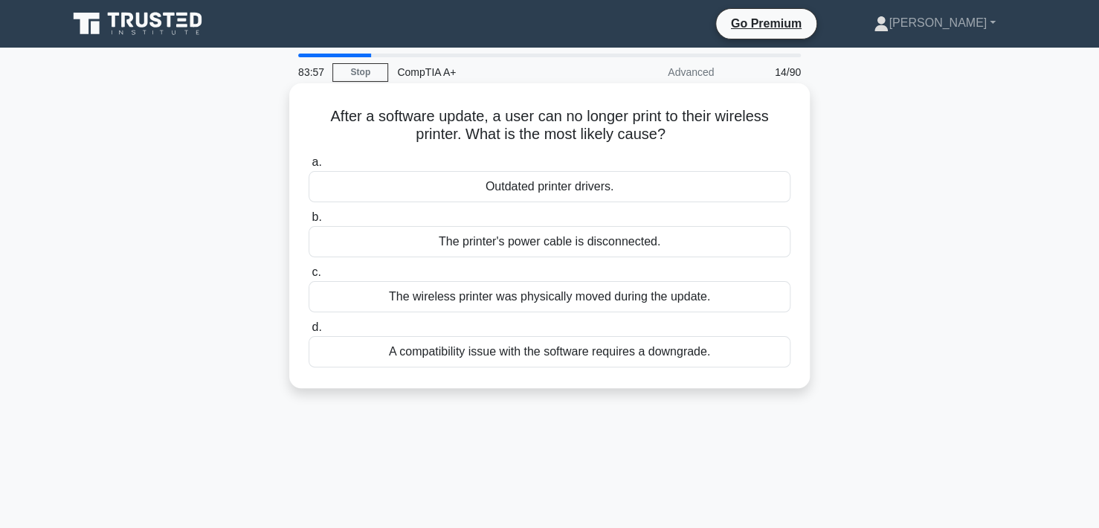
click at [599, 351] on div "A compatibility issue with the software requires a downgrade." at bounding box center [549, 351] width 482 height 31
click at [308, 332] on input "d. A compatibility issue with the software requires a downgrade." at bounding box center [308, 328] width 0 height 10
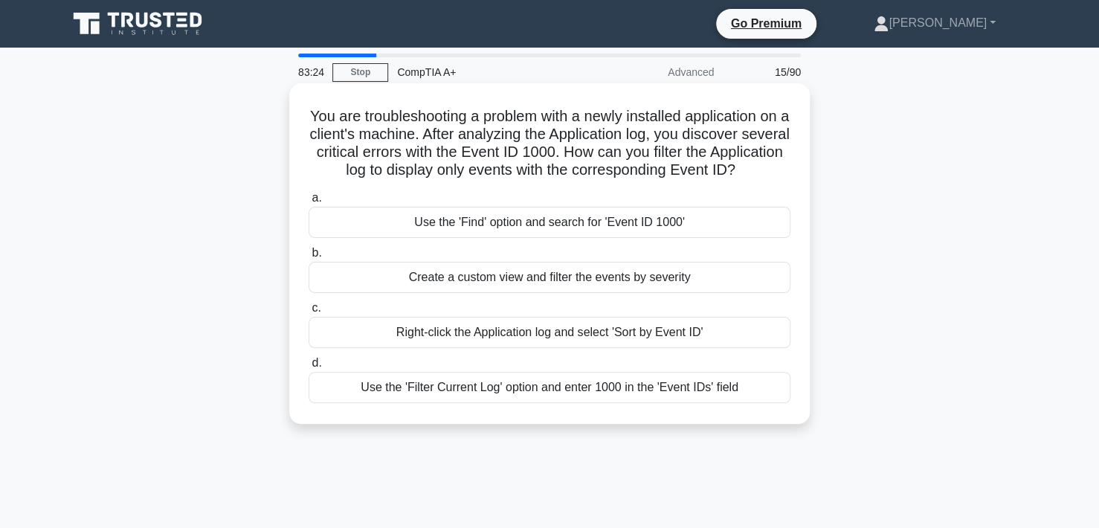
click at [476, 348] on div "Right-click the Application log and select 'Sort by Event ID'" at bounding box center [549, 332] width 482 height 31
click at [308, 313] on input "c. Right-click the Application log and select 'Sort by Event ID'" at bounding box center [308, 308] width 0 height 10
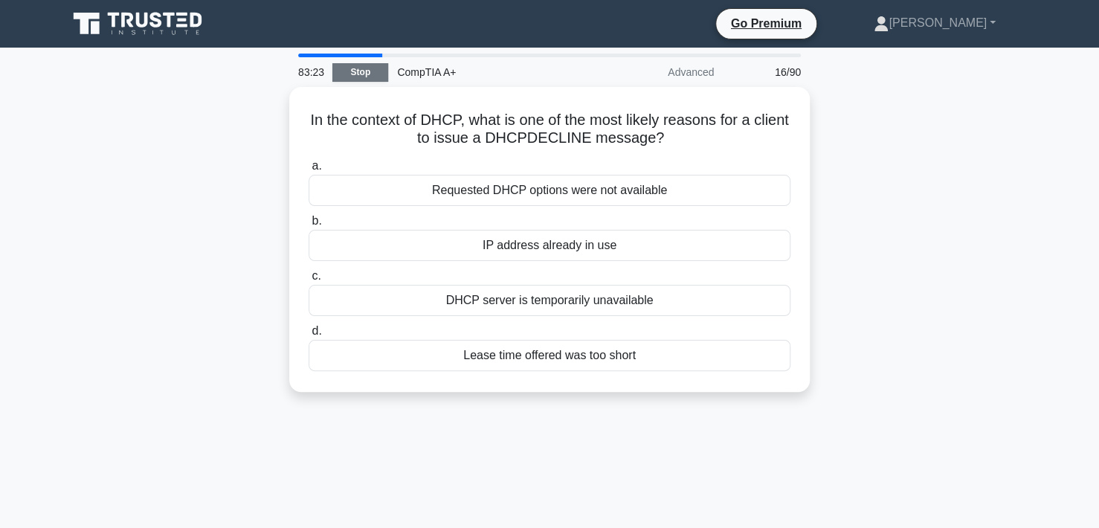
click at [350, 74] on link "Stop" at bounding box center [360, 72] width 56 height 19
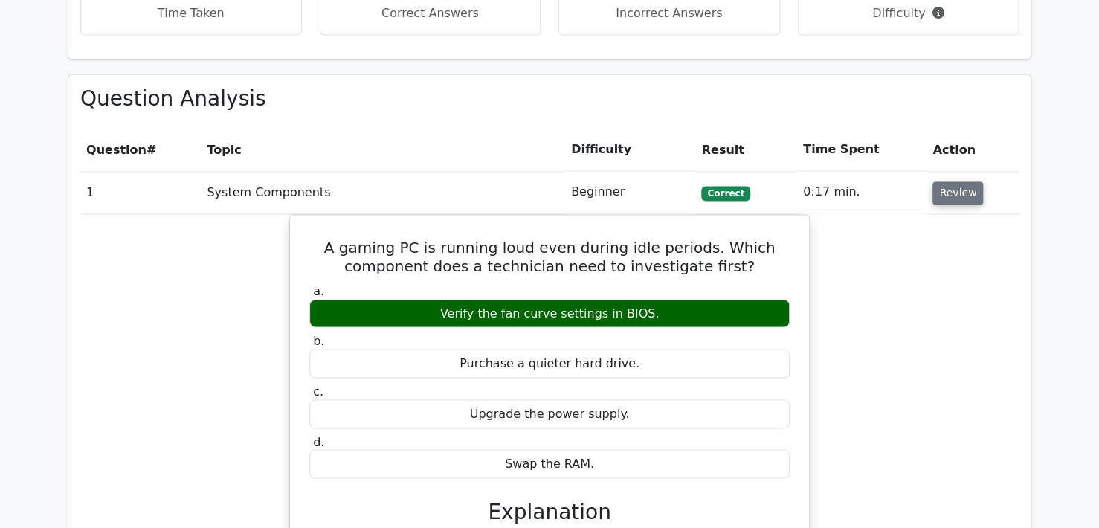
click at [957, 181] on button "Review" at bounding box center [957, 192] width 51 height 23
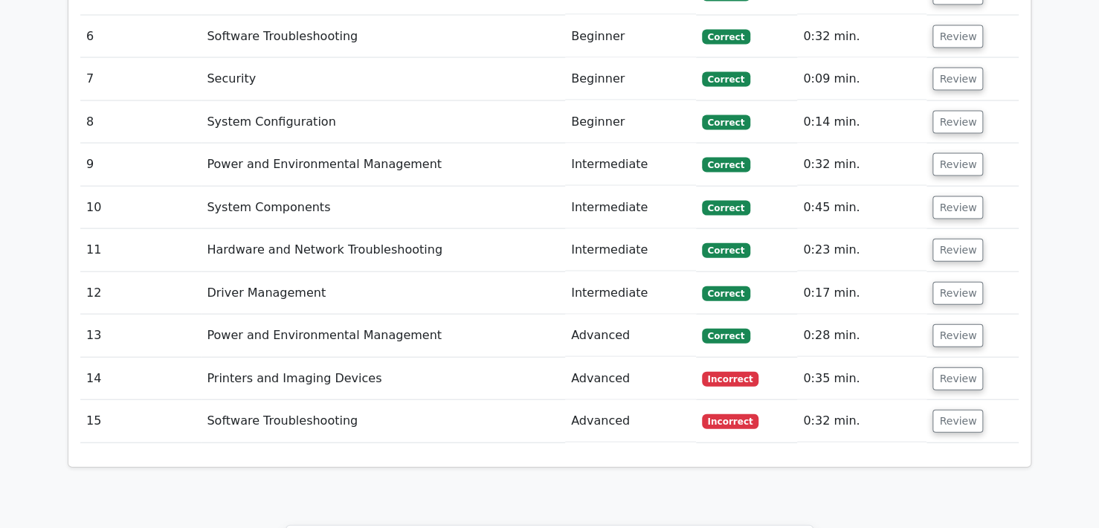
scroll to position [1487, 0]
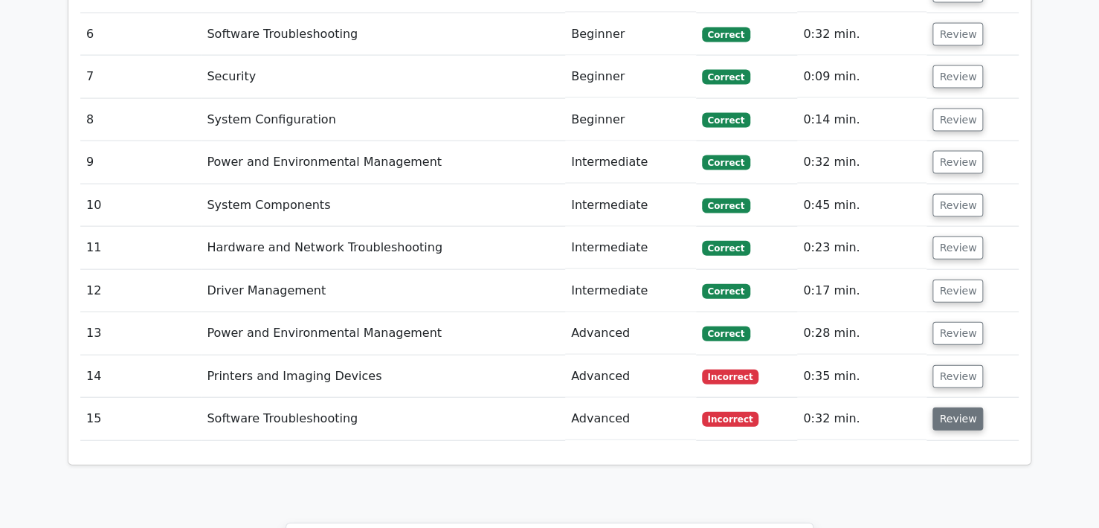
click at [965, 407] on button "Review" at bounding box center [957, 418] width 51 height 23
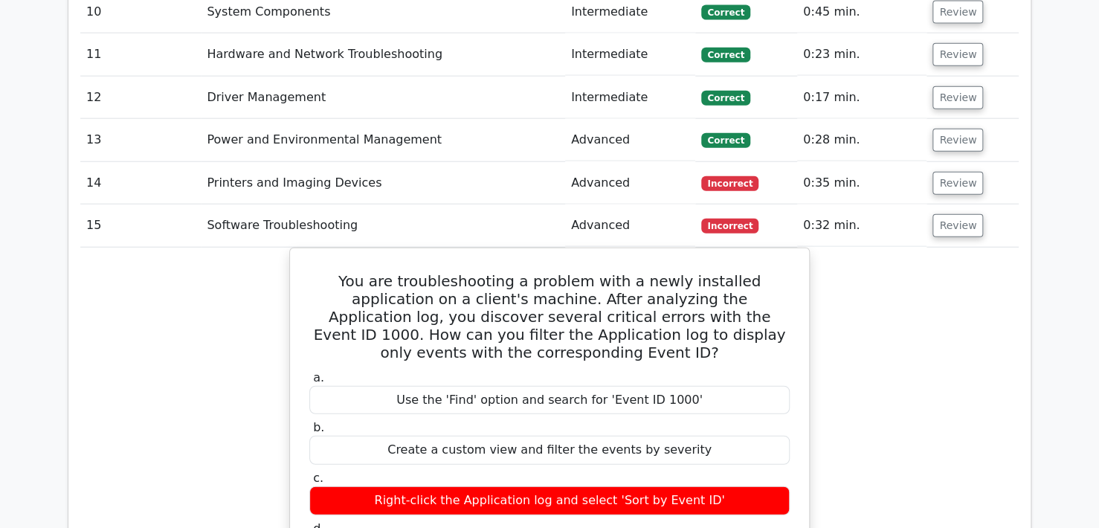
scroll to position [1635, 0]
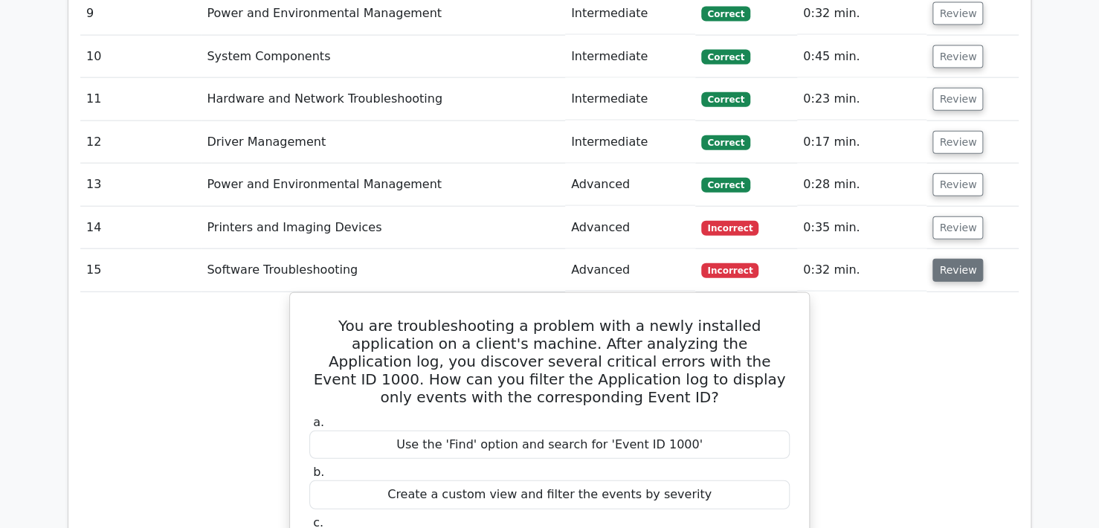
click at [957, 259] on button "Review" at bounding box center [957, 270] width 51 height 23
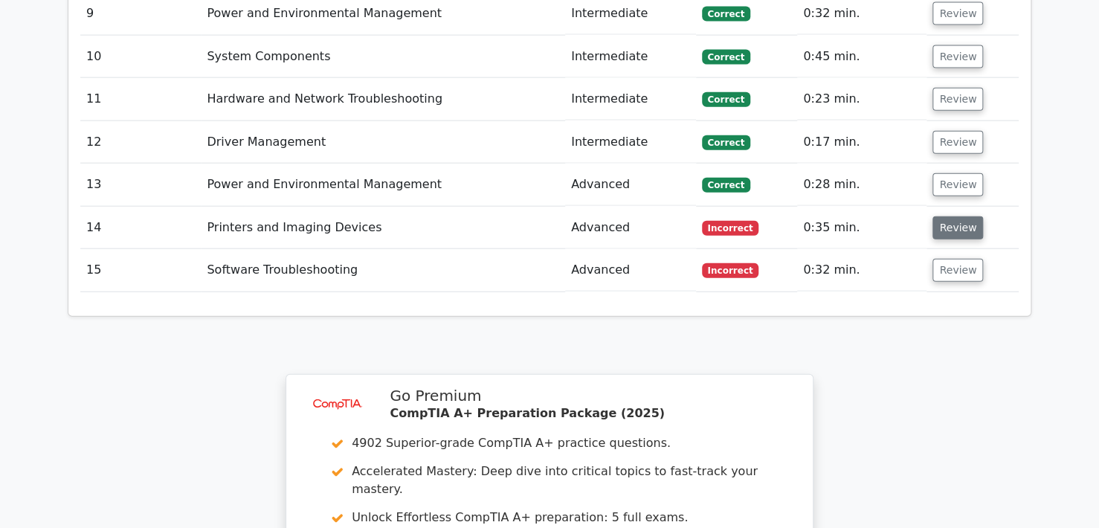
click at [958, 216] on button "Review" at bounding box center [957, 227] width 51 height 23
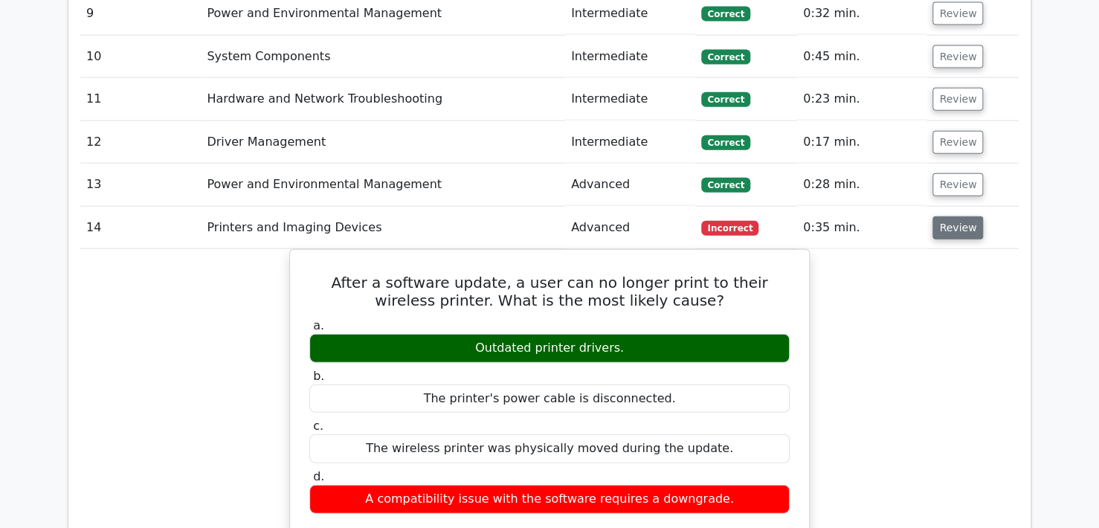
click at [945, 216] on button "Review" at bounding box center [957, 227] width 51 height 23
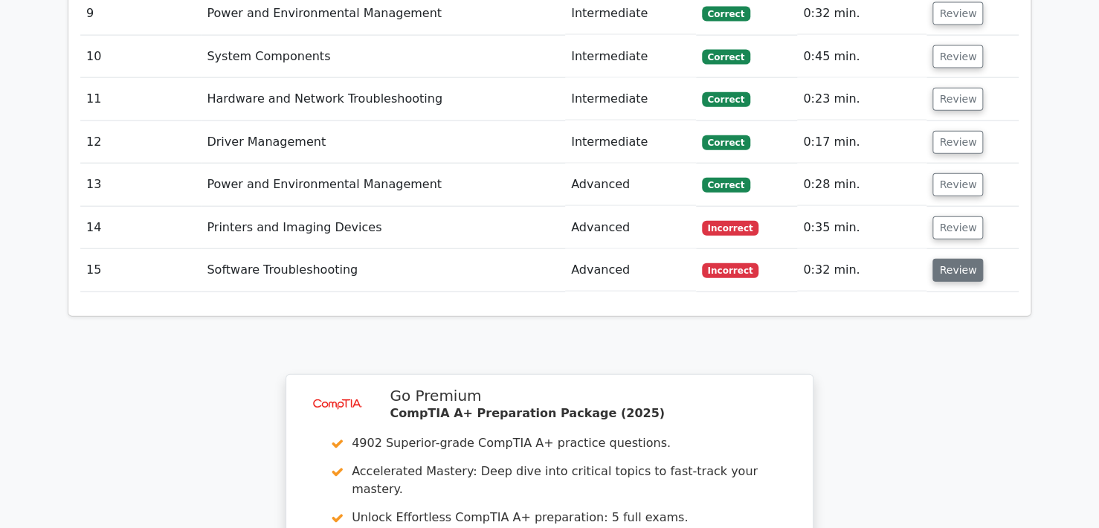
click at [963, 259] on button "Review" at bounding box center [957, 270] width 51 height 23
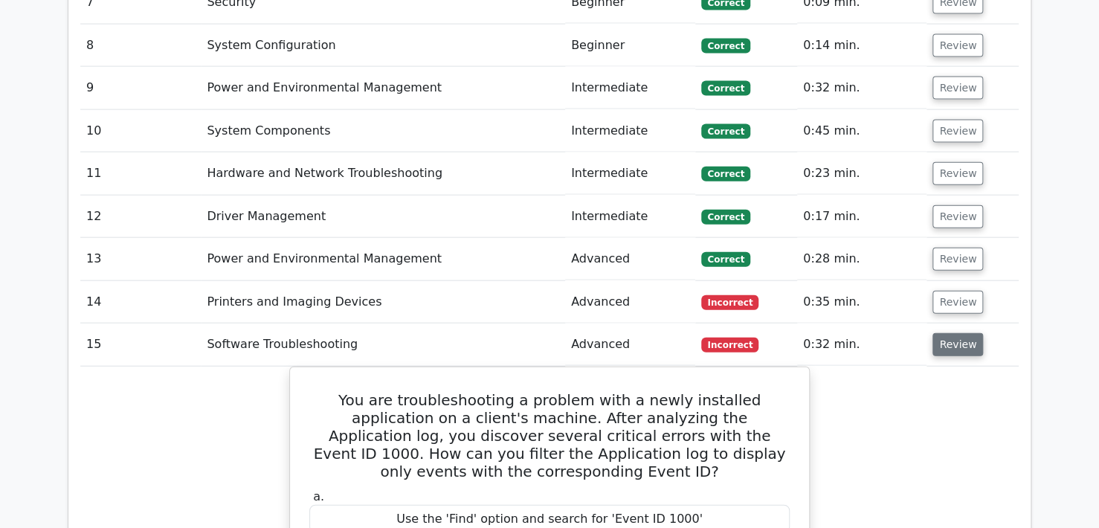
click at [953, 333] on button "Review" at bounding box center [957, 344] width 51 height 23
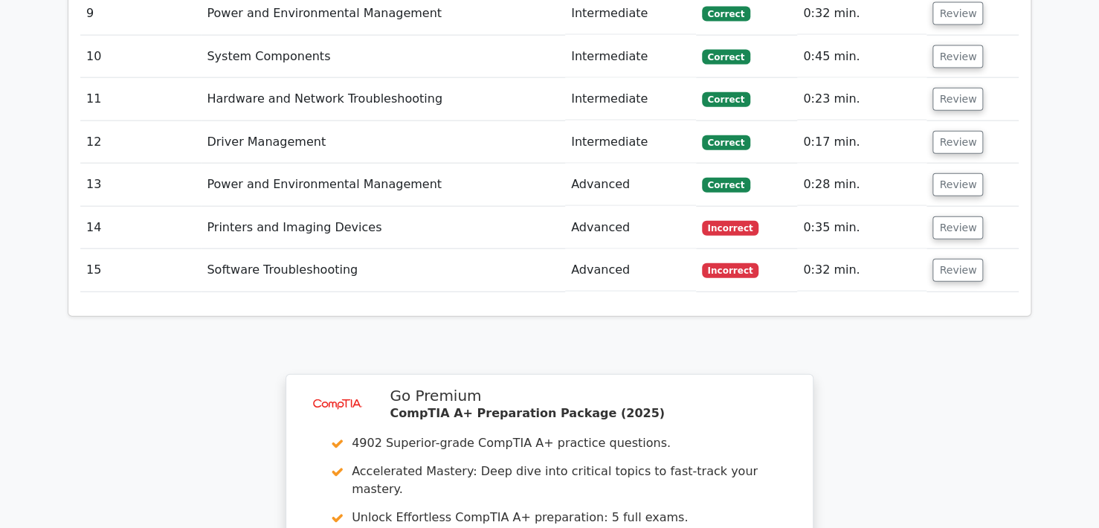
drag, startPoint x: 71, startPoint y: 130, endPoint x: 1000, endPoint y: 251, distance: 937.0
copy div "Question Analysis"
